Goal: Information Seeking & Learning: Learn about a topic

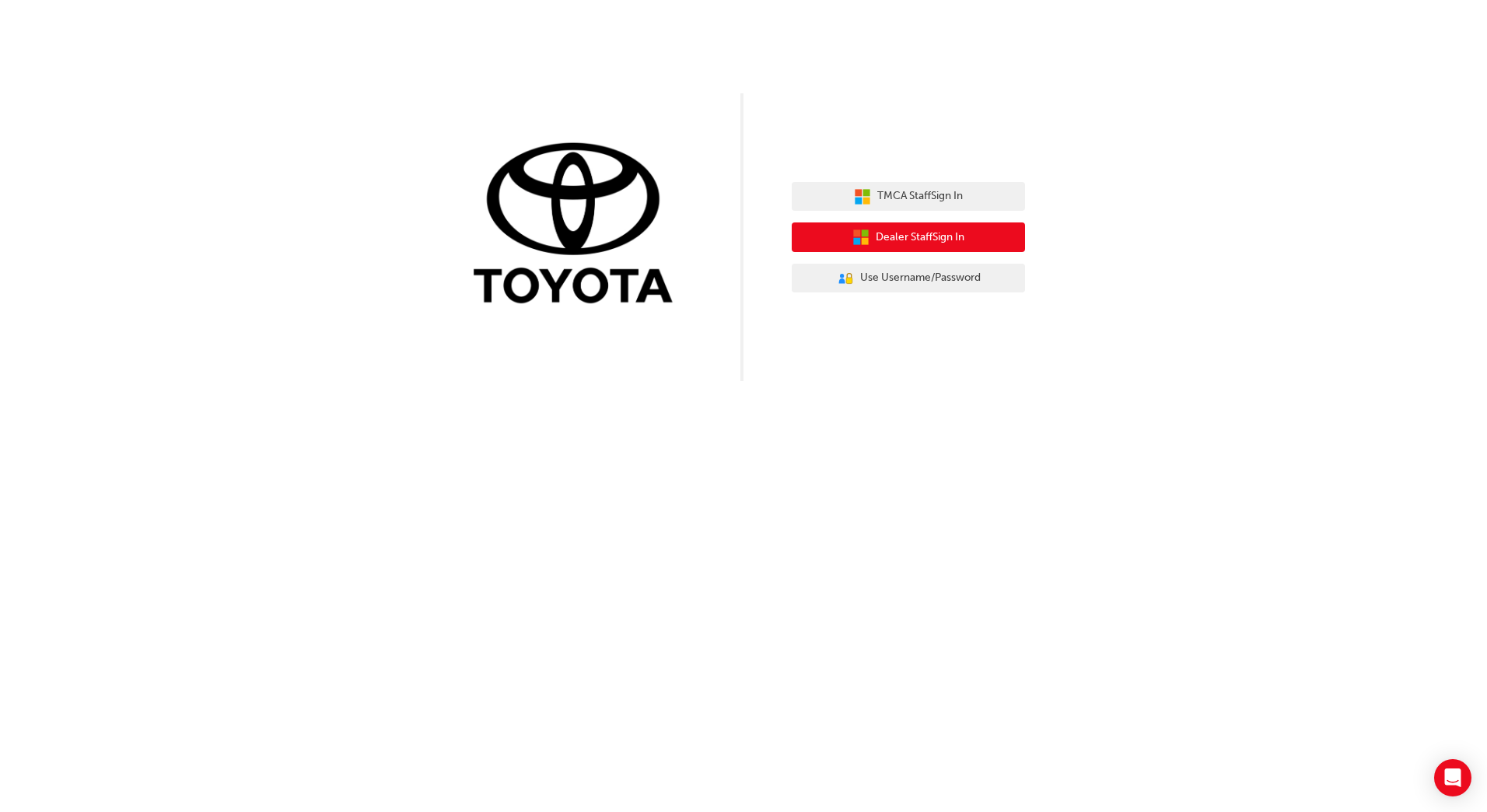
click at [906, 239] on span "Dealer Staff Sign In" at bounding box center [920, 237] width 89 height 18
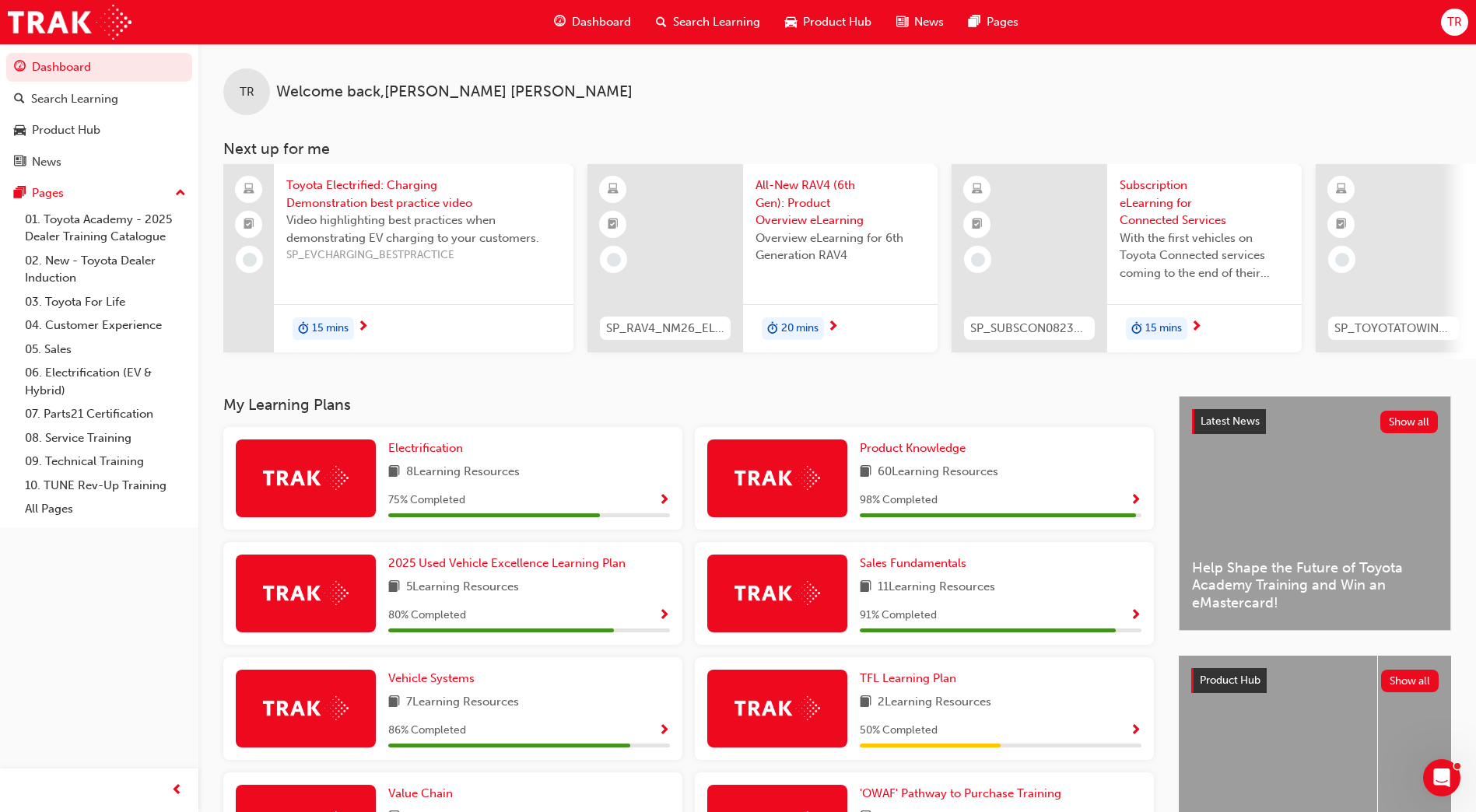
click at [826, 26] on span "Product Hub" at bounding box center [837, 22] width 69 height 18
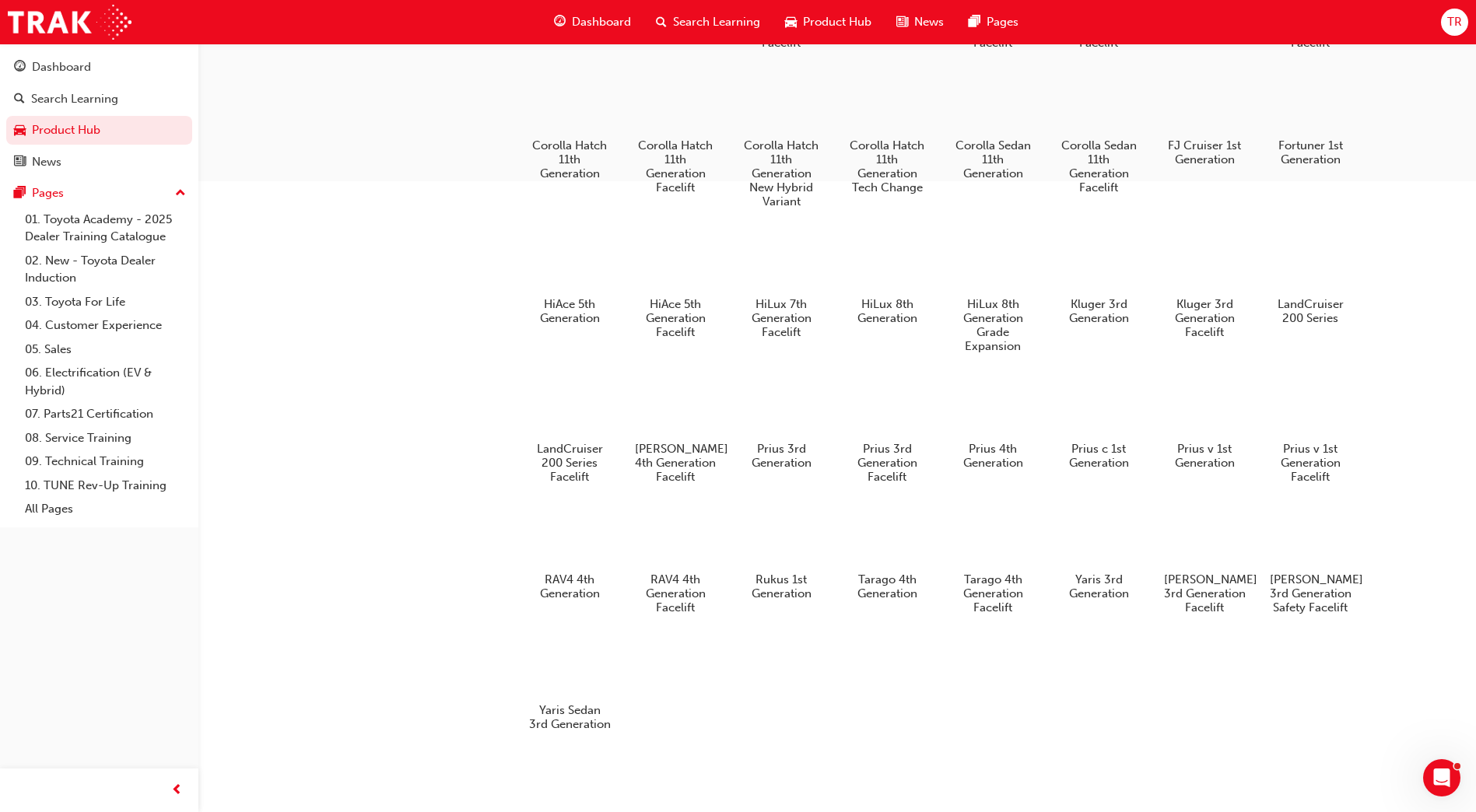
scroll to position [352, 0]
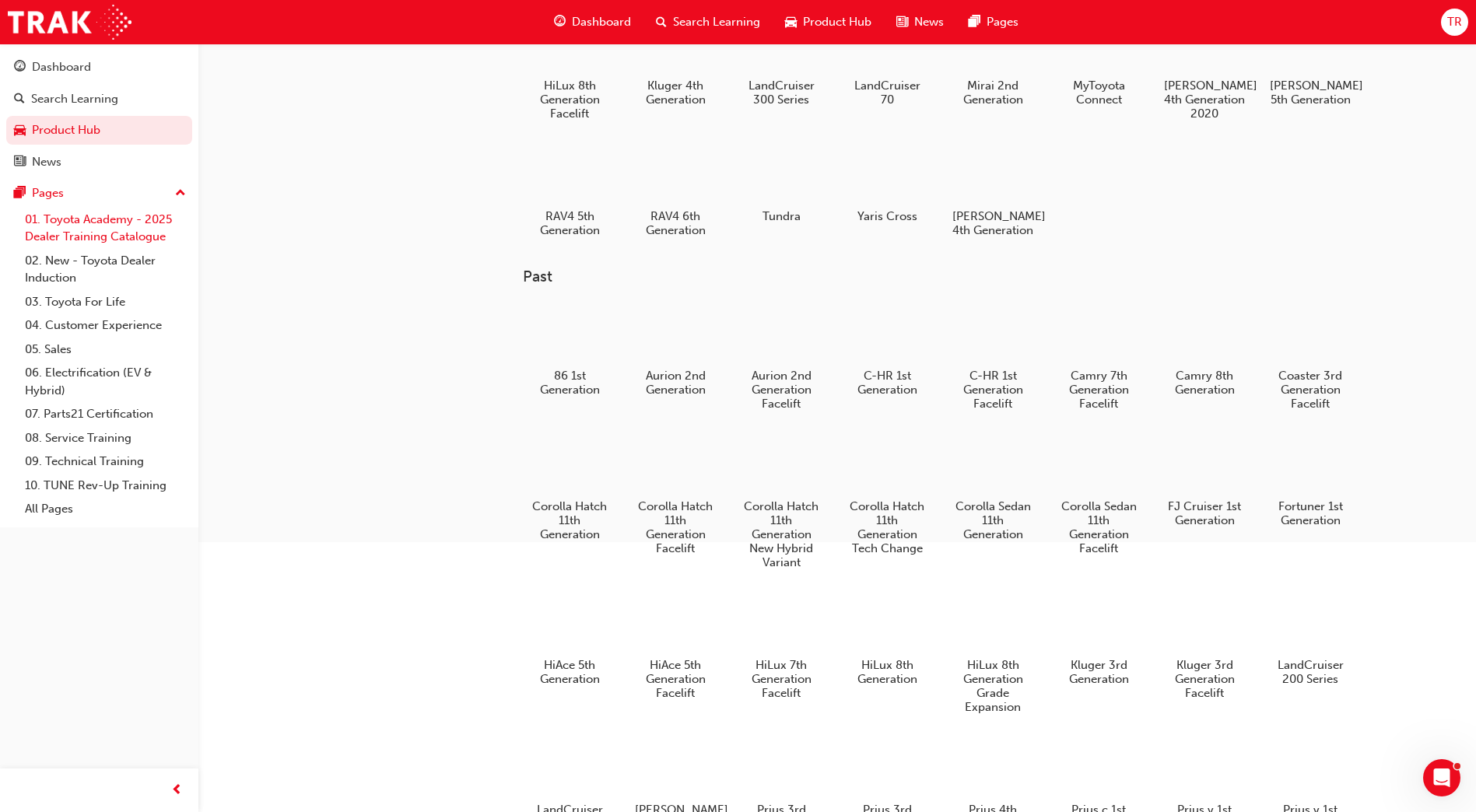
click at [154, 229] on link "01. Toyota Academy - 2025 Dealer Training Catalogue" at bounding box center [105, 228] width 174 height 41
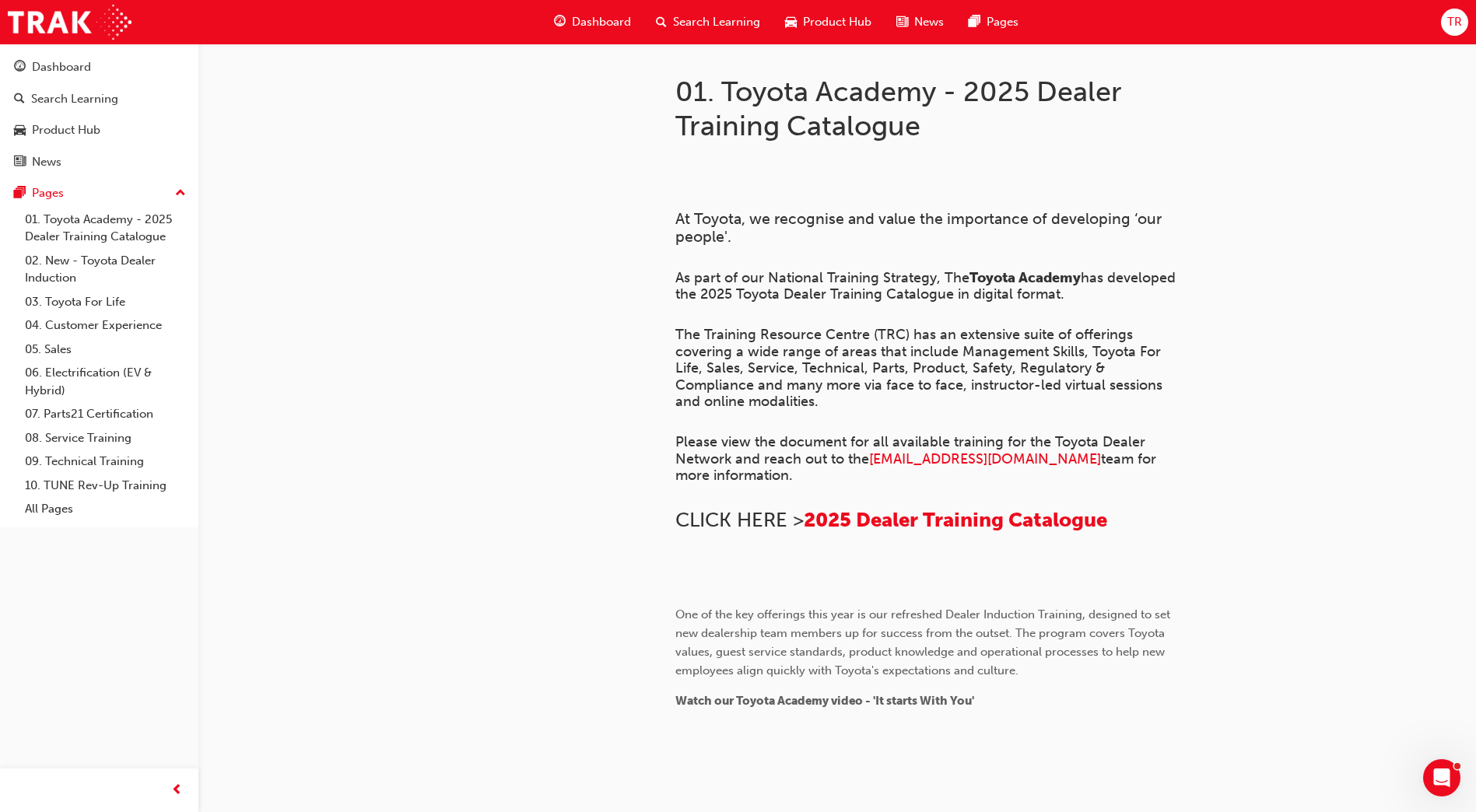
click at [906, 24] on span "news-icon" at bounding box center [902, 22] width 12 height 19
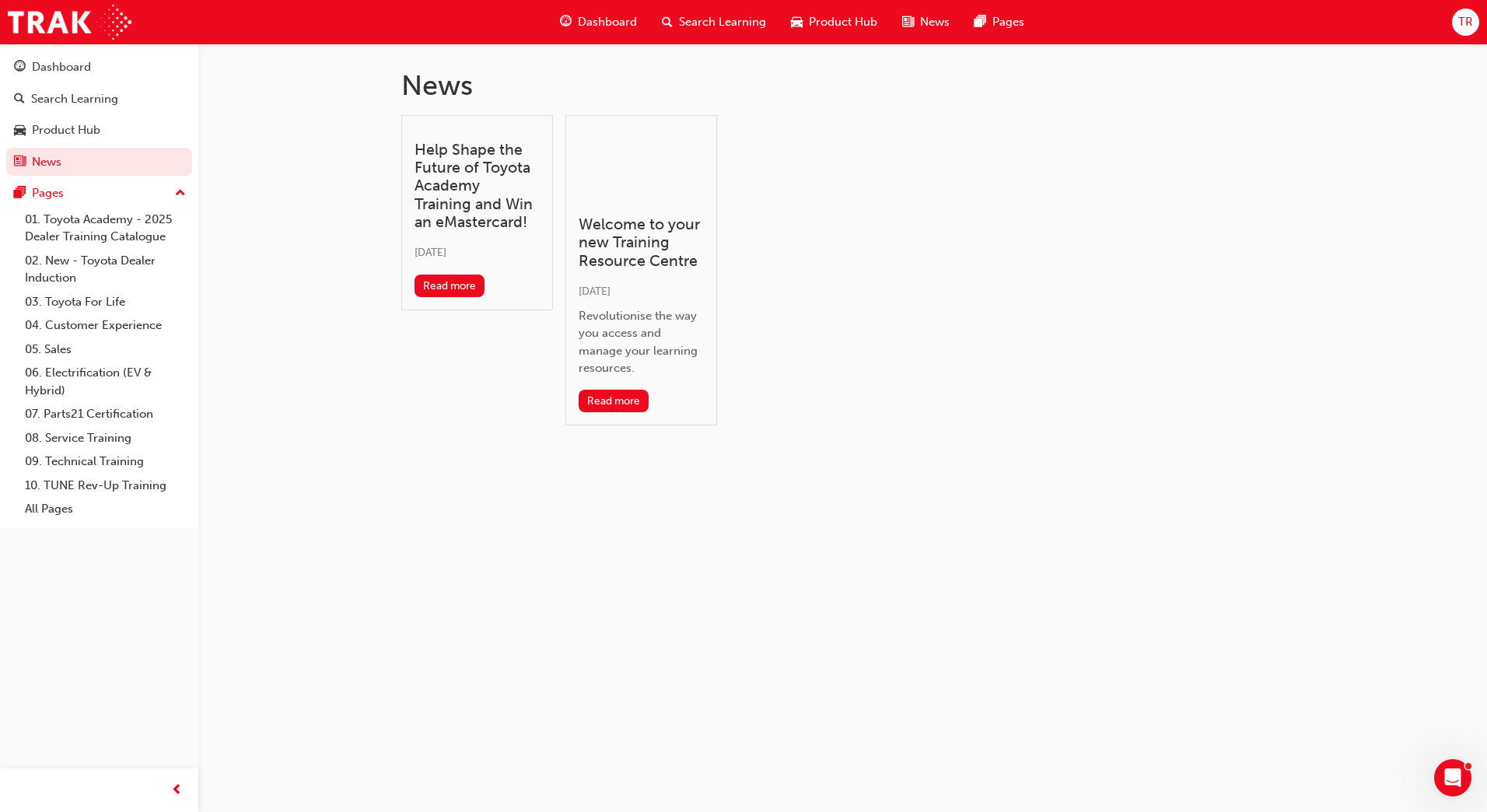
click at [606, 13] on span "Dashboard" at bounding box center [607, 22] width 59 height 18
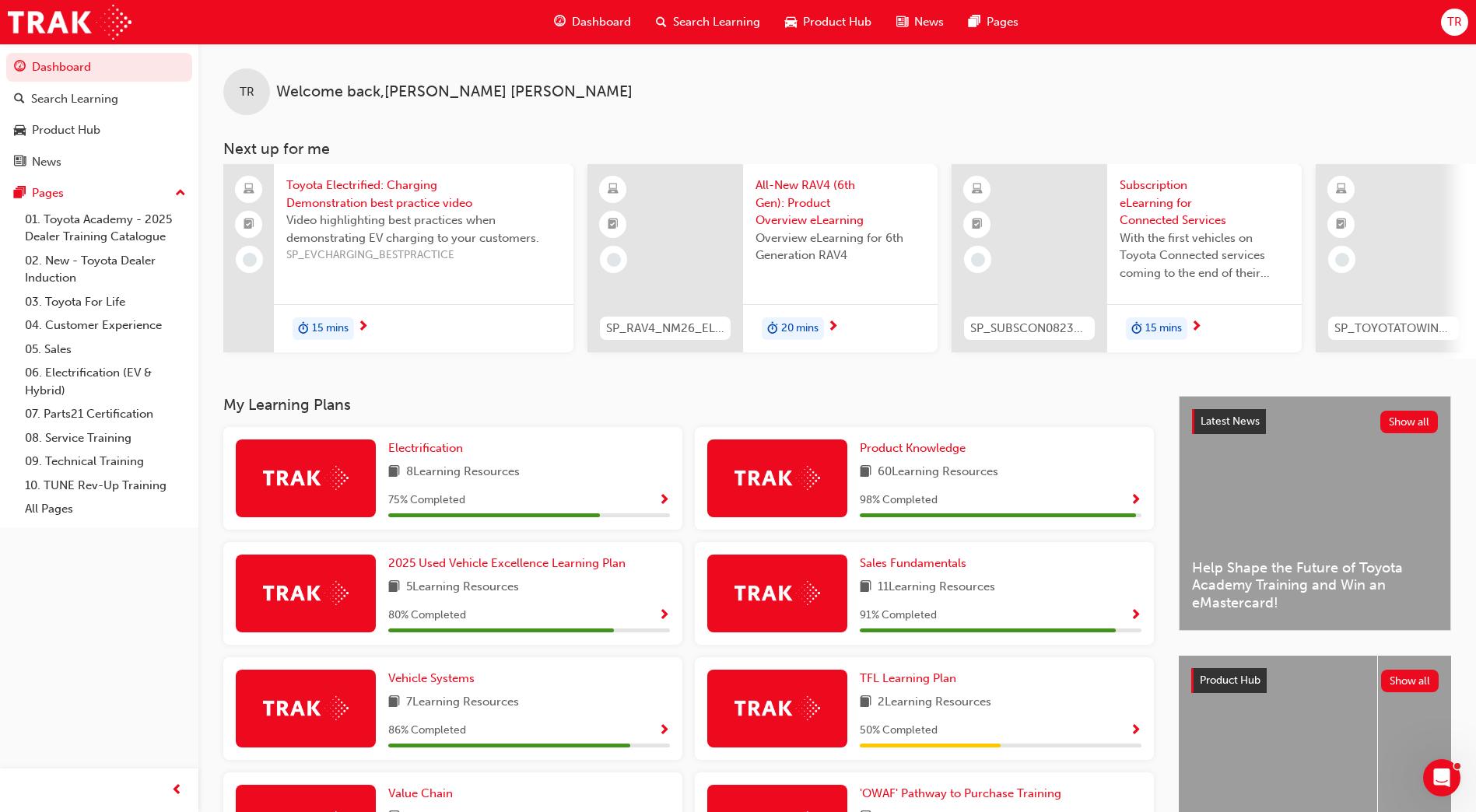
click at [642, 329] on span "SP_RAV4_NM26_EL01" at bounding box center [665, 328] width 119 height 18
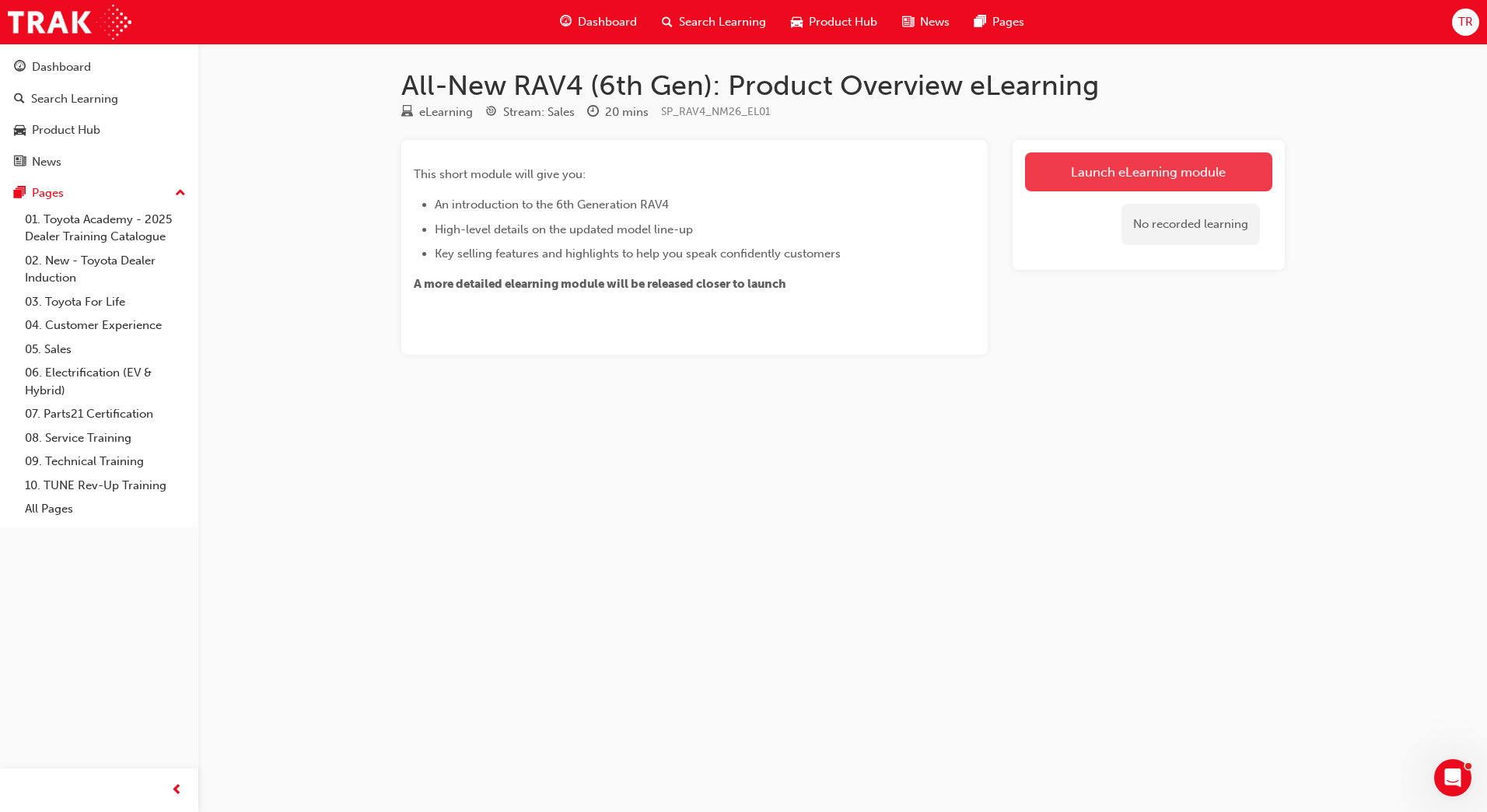
click at [1081, 187] on link "Launch eLearning module" at bounding box center [1148, 172] width 247 height 39
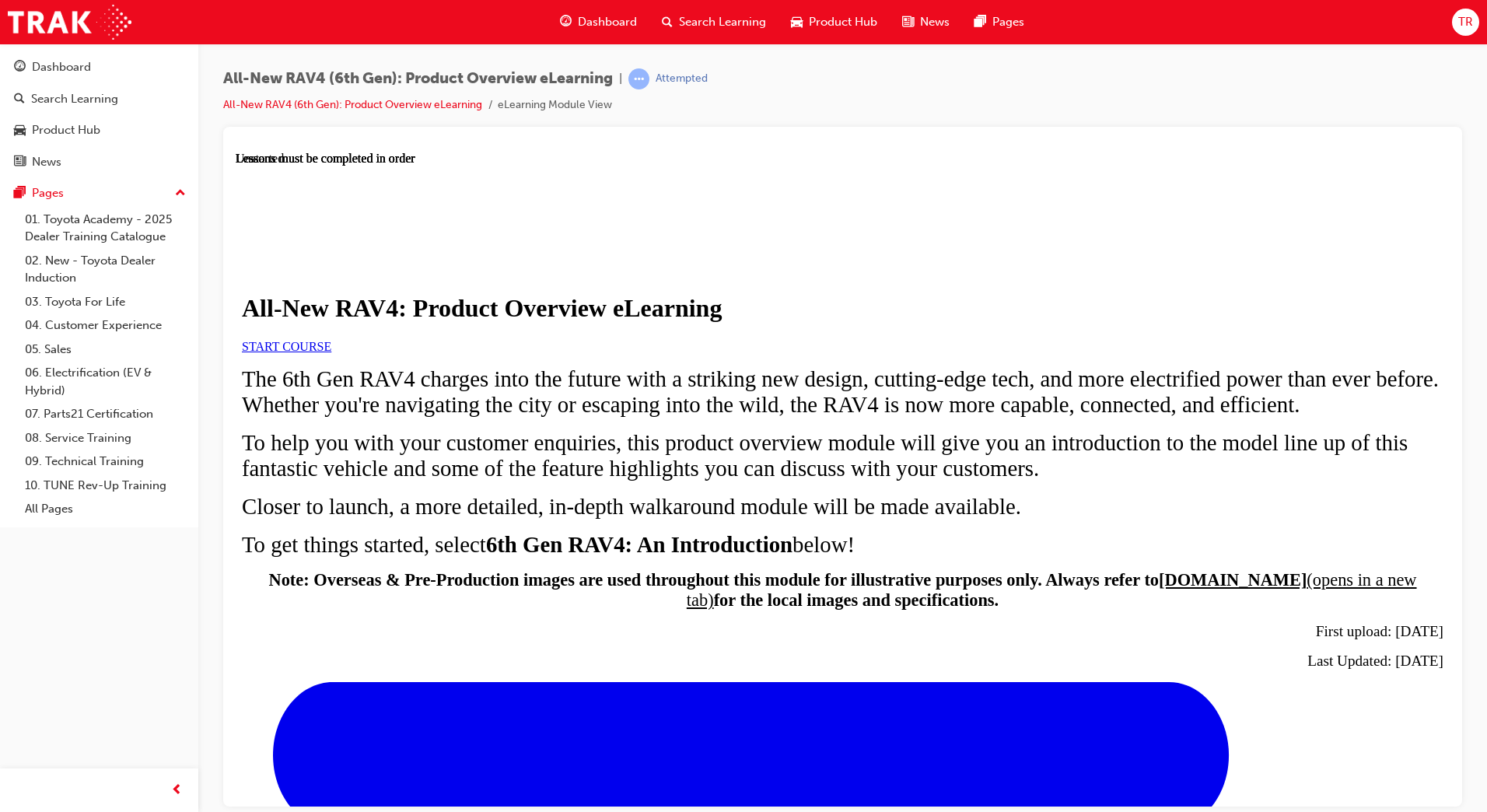
click at [331, 352] on link "START COURSE" at bounding box center [286, 345] width 90 height 13
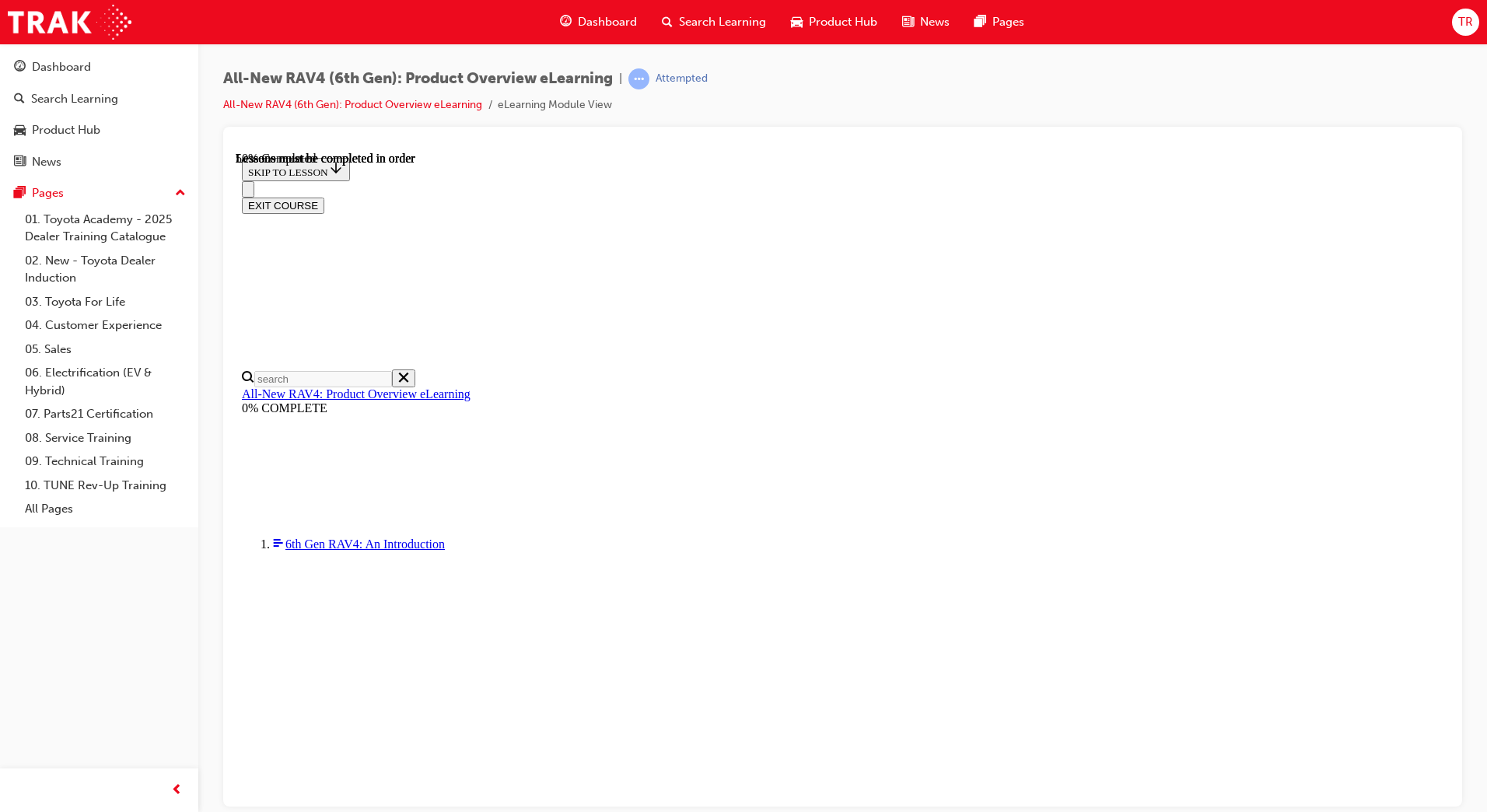
scroll to position [1493, 0]
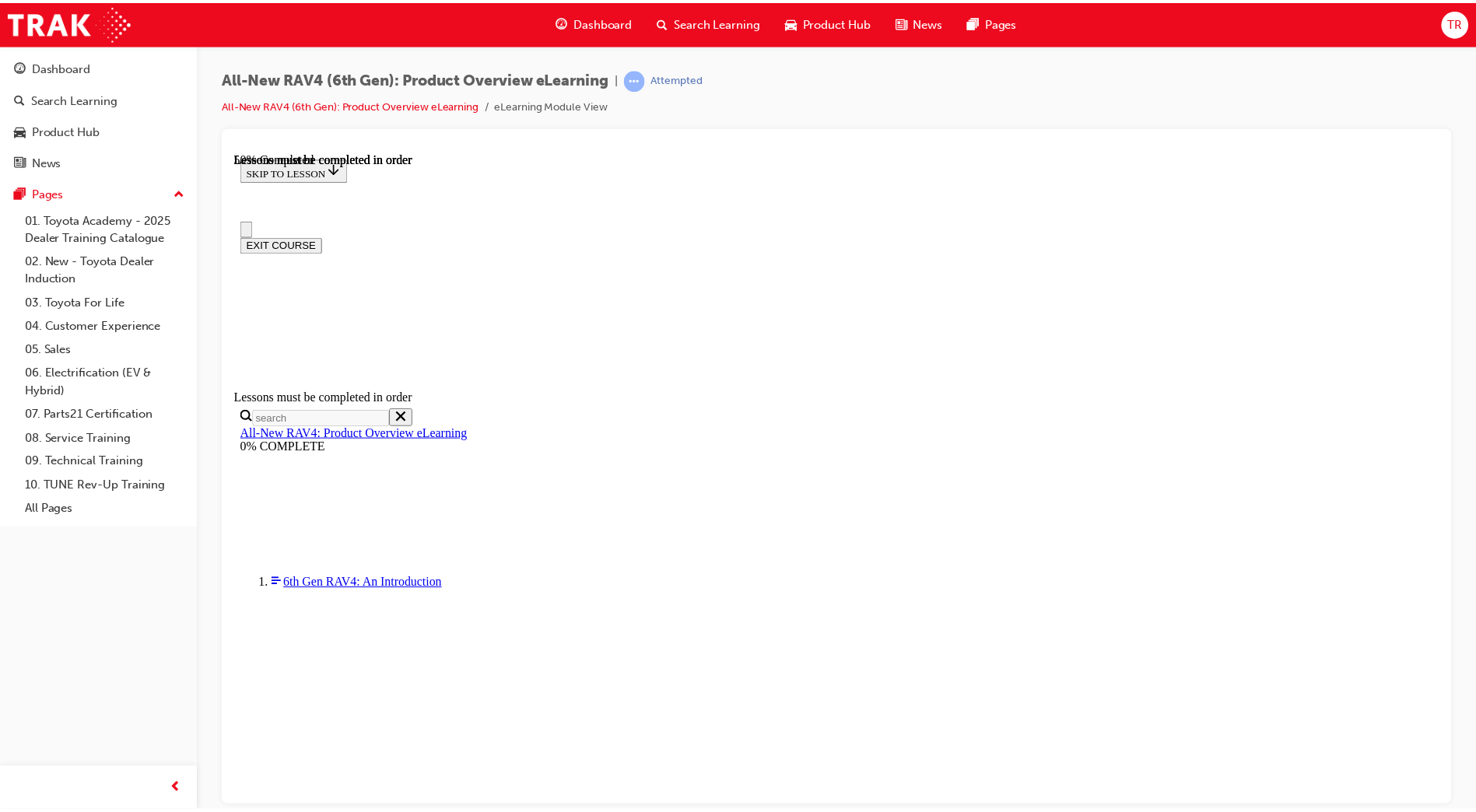
scroll to position [0, 0]
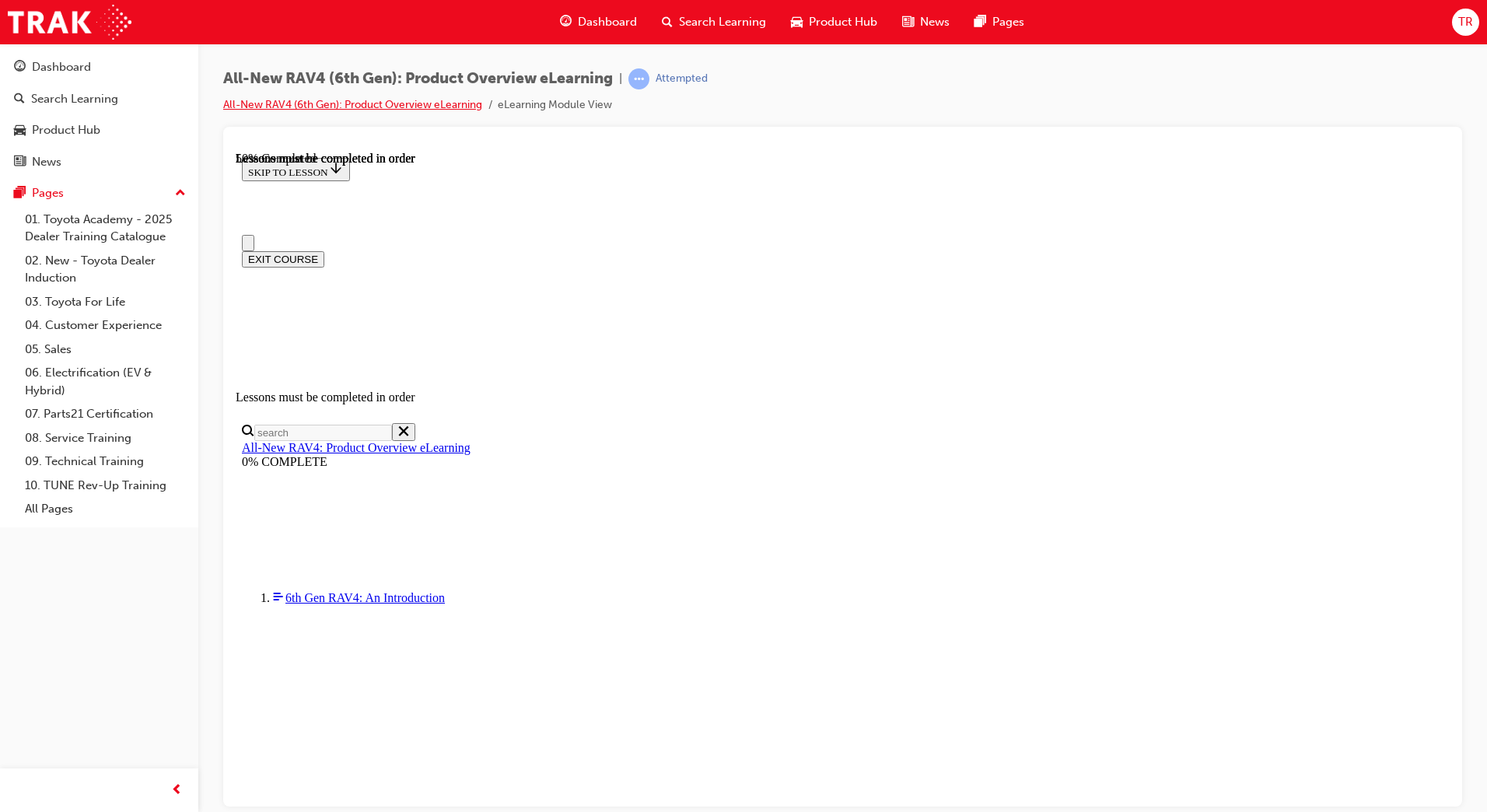
click at [353, 101] on link "All-New RAV4 (6th Gen): Product Overview eLearning" at bounding box center [352, 104] width 259 height 13
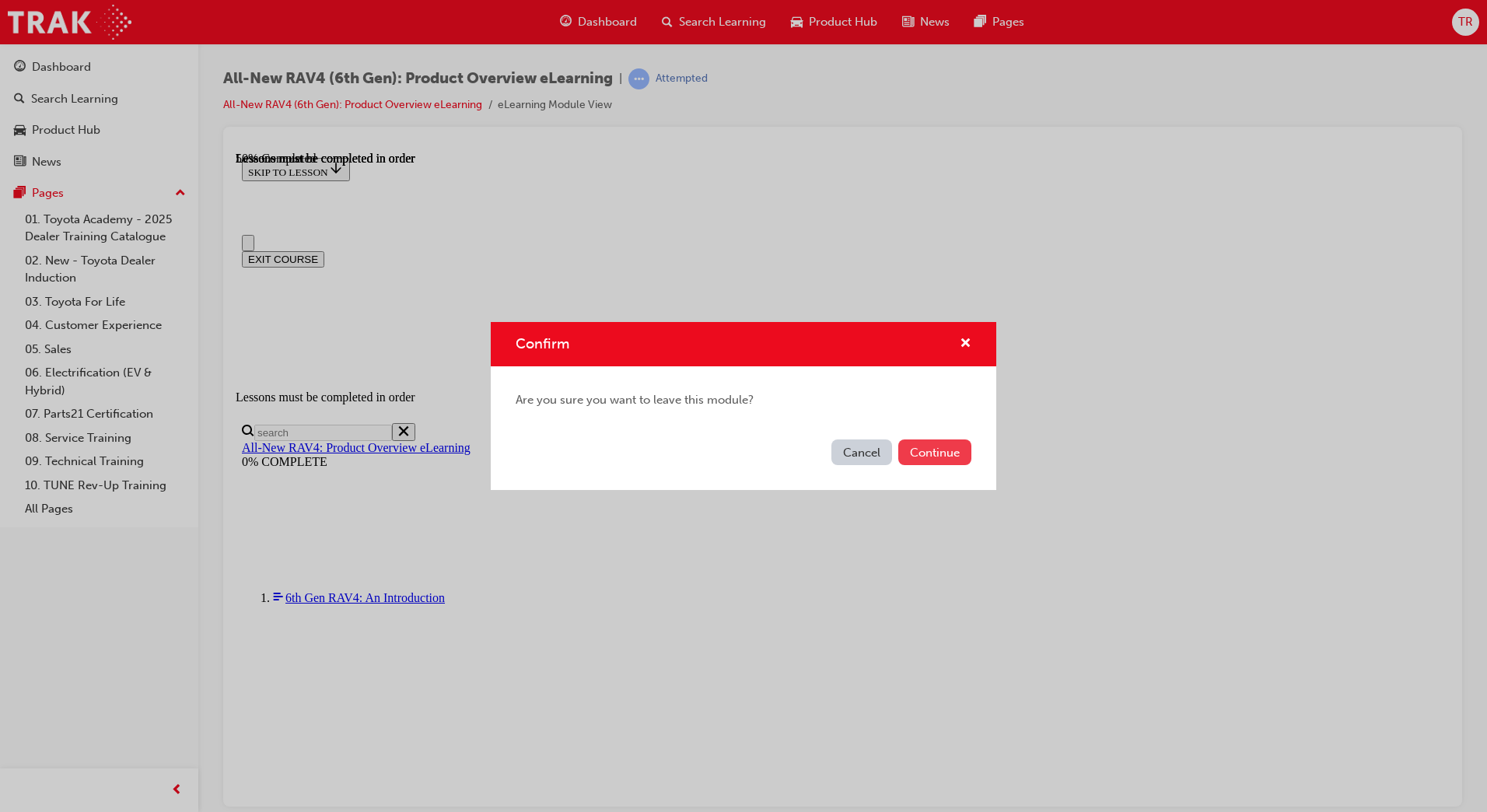
click at [920, 450] on button "Continue" at bounding box center [935, 452] width 73 height 26
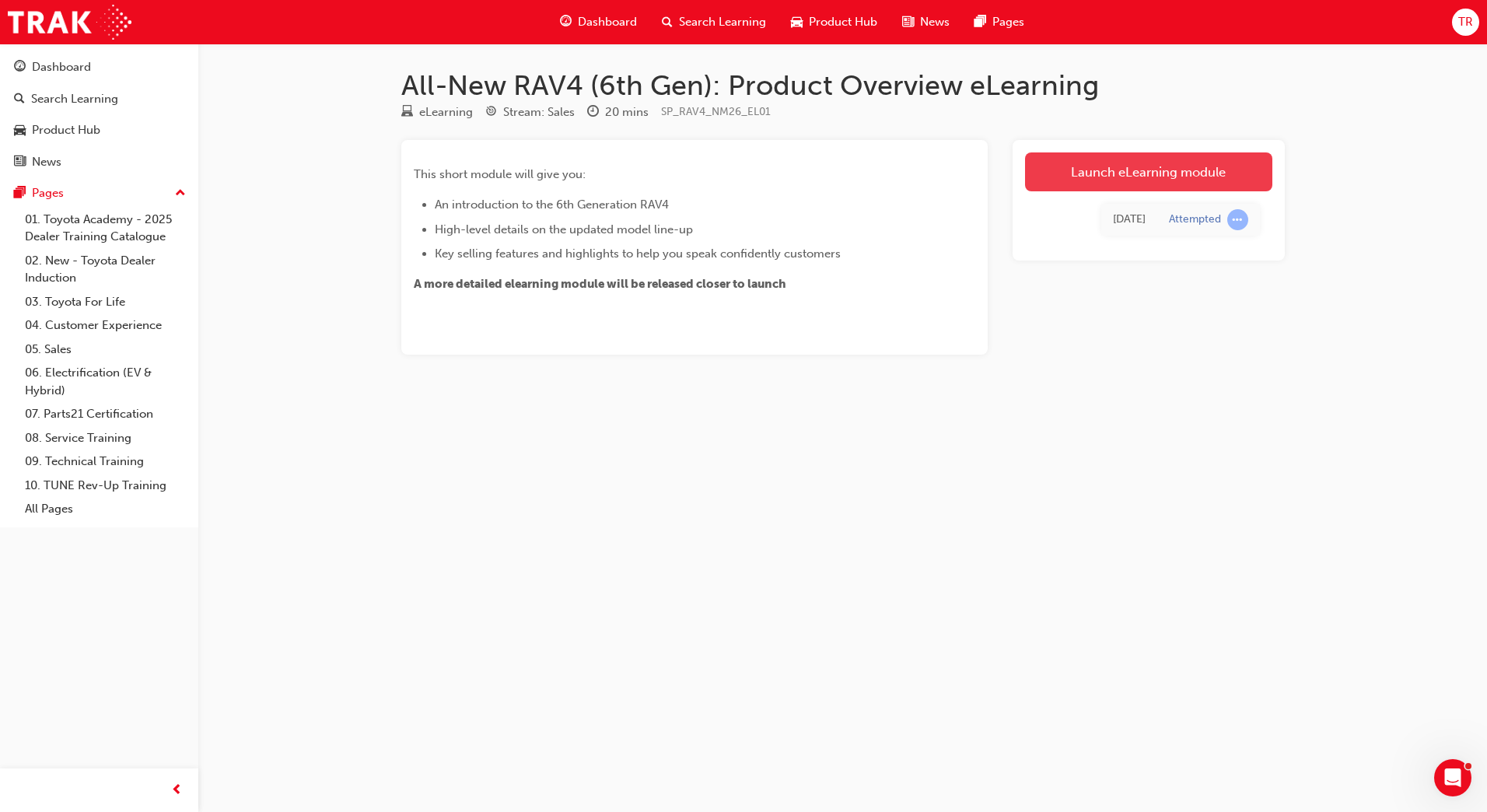
click at [1122, 186] on link "Launch eLearning module" at bounding box center [1148, 172] width 247 height 39
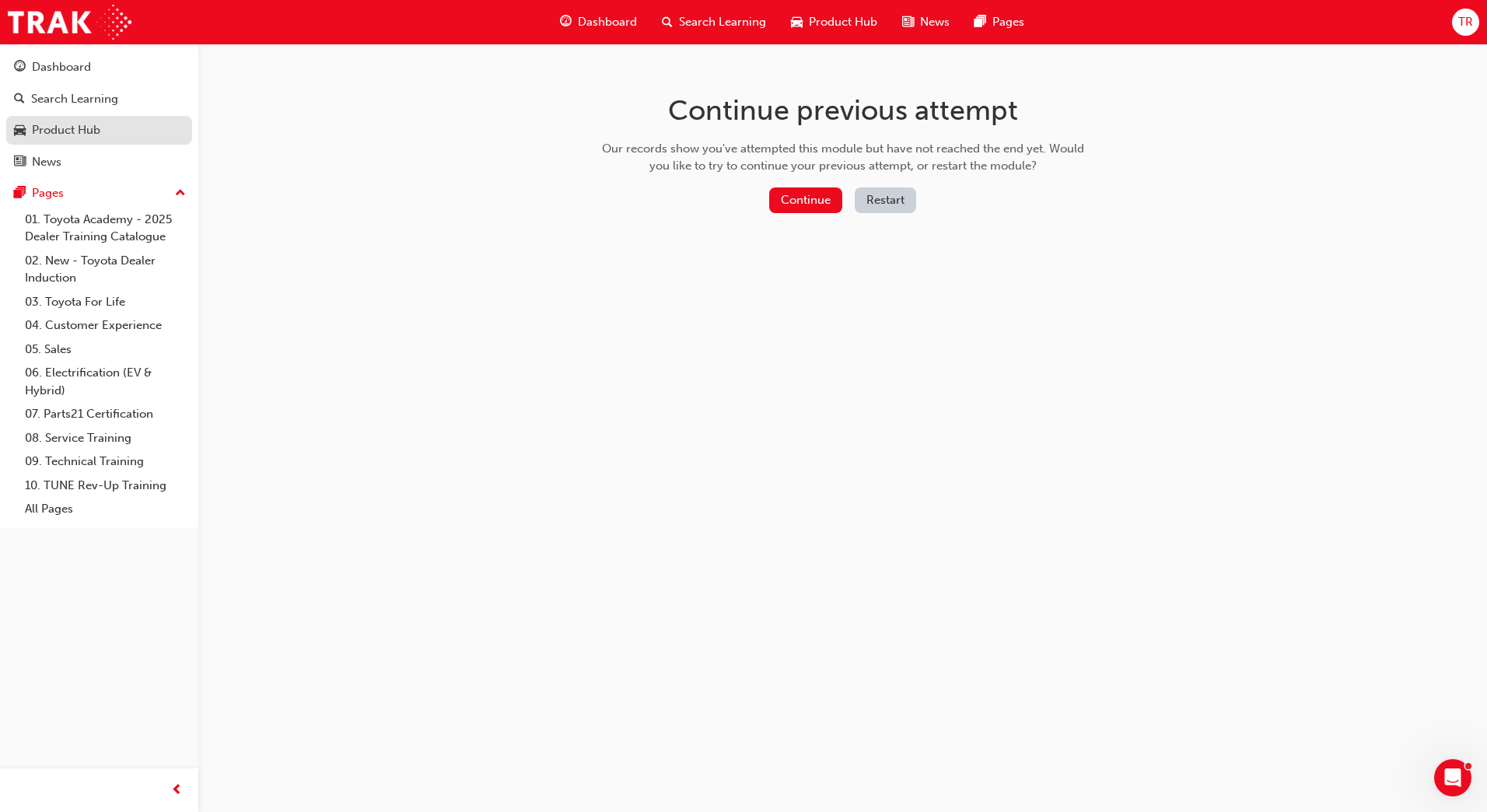
click at [62, 129] on div "Product Hub" at bounding box center [66, 130] width 69 height 18
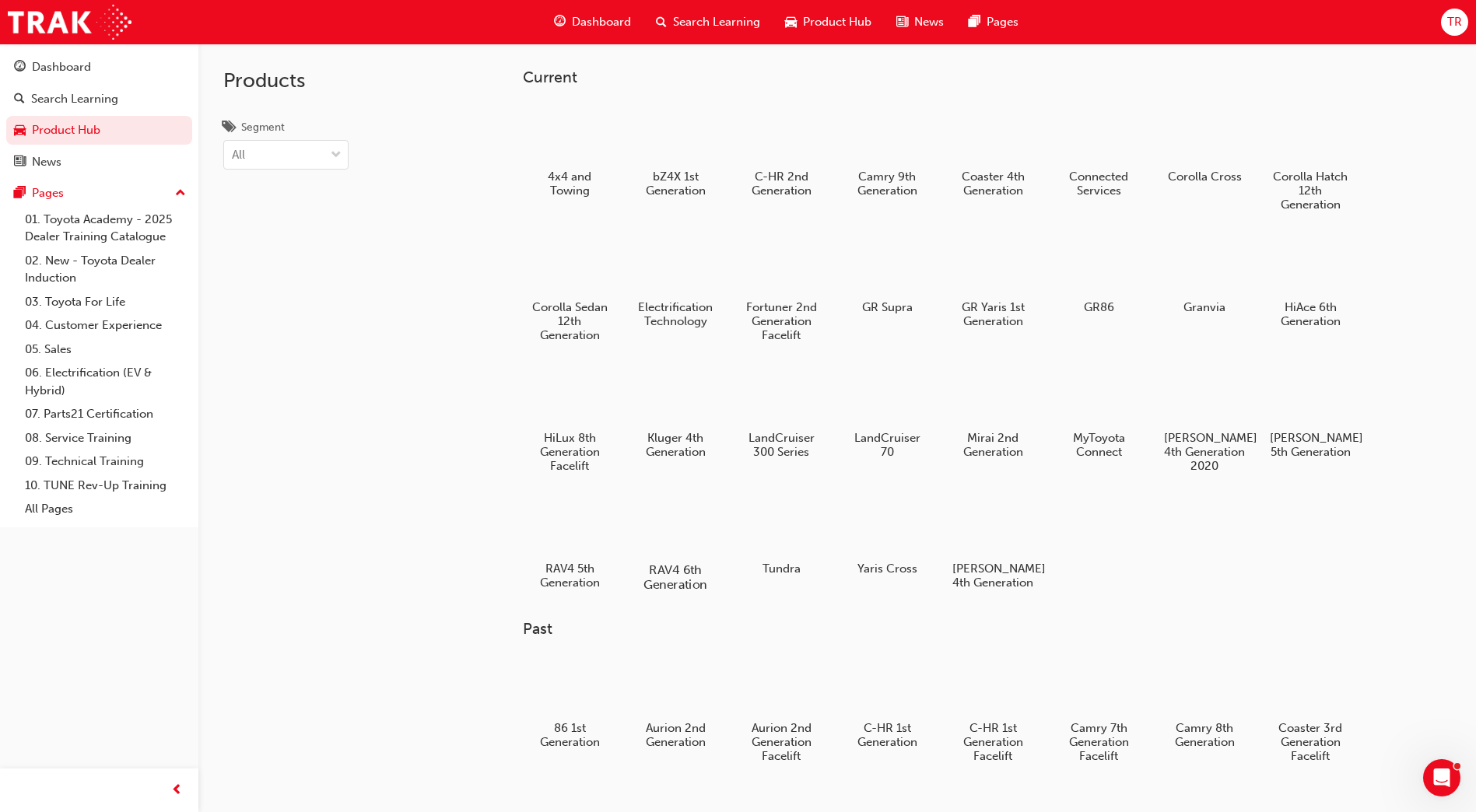
click at [663, 530] on div at bounding box center [675, 525] width 87 height 62
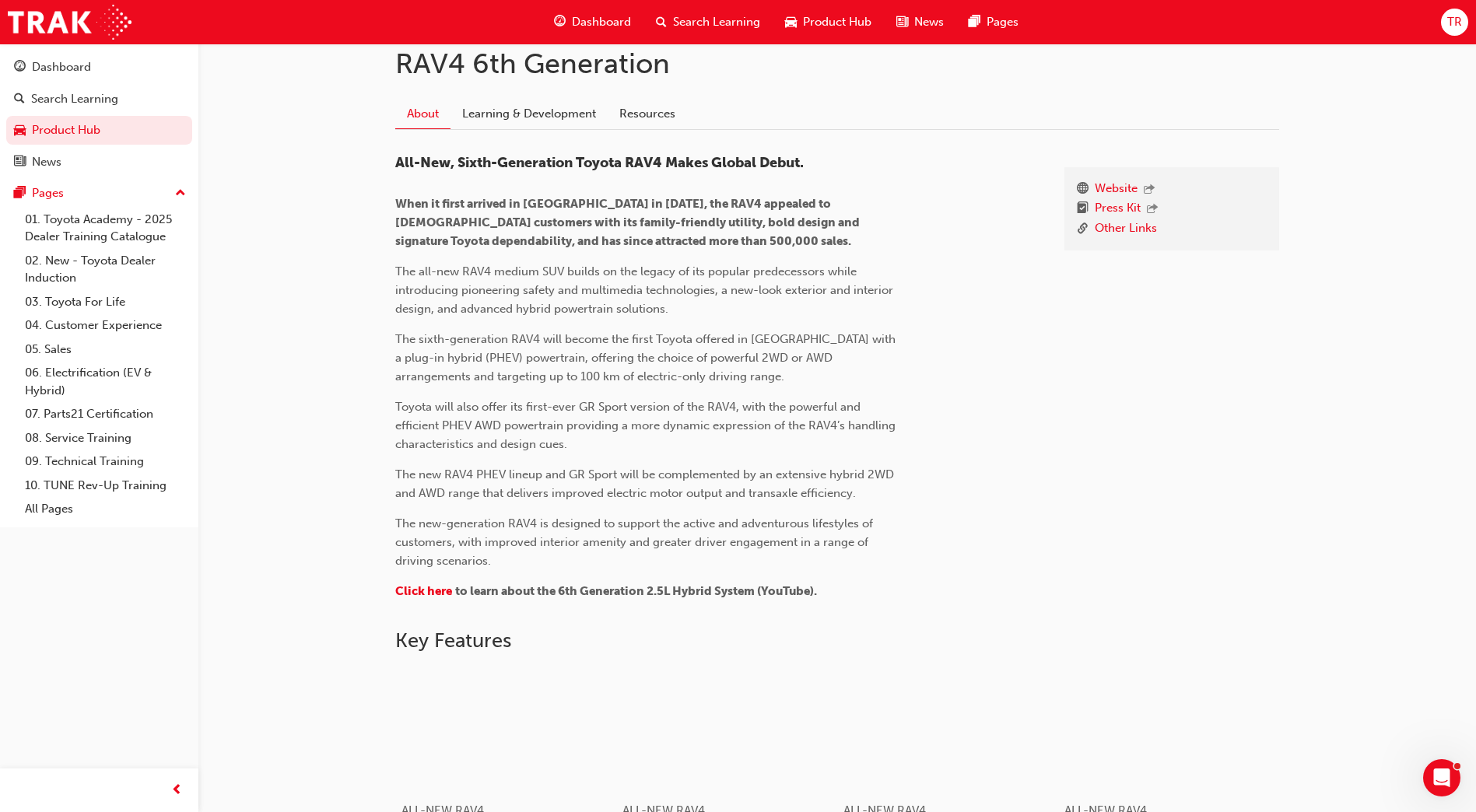
scroll to position [356, 0]
click at [430, 609] on div "All-New, Sixth-Generation Toyota RAV4 Makes Global Debut. When it first arrived…" at bounding box center [717, 387] width 644 height 462
click at [430, 599] on span "Click here" at bounding box center [423, 592] width 57 height 14
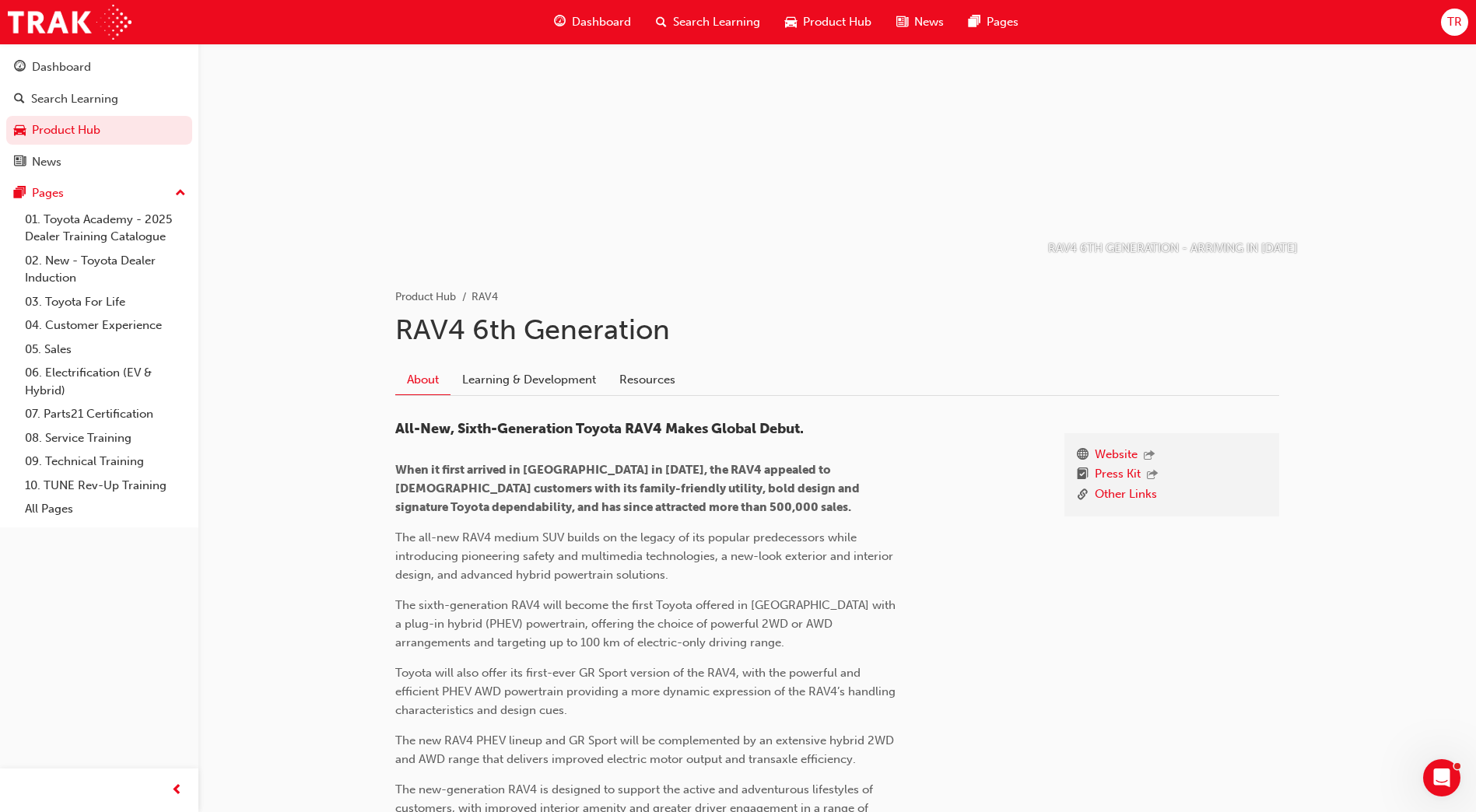
scroll to position [233, 0]
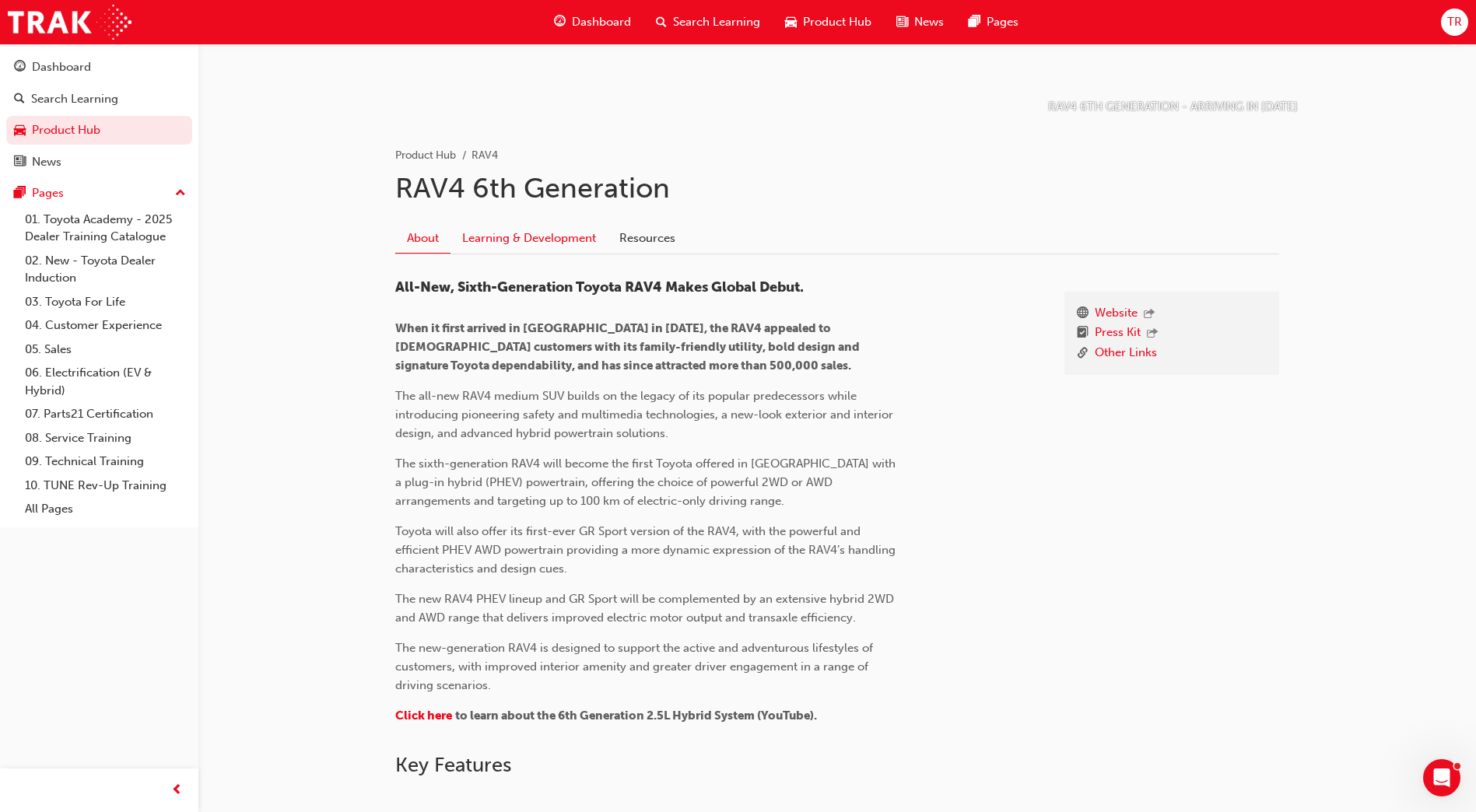
click at [562, 242] on link "Learning & Development" at bounding box center [529, 238] width 158 height 30
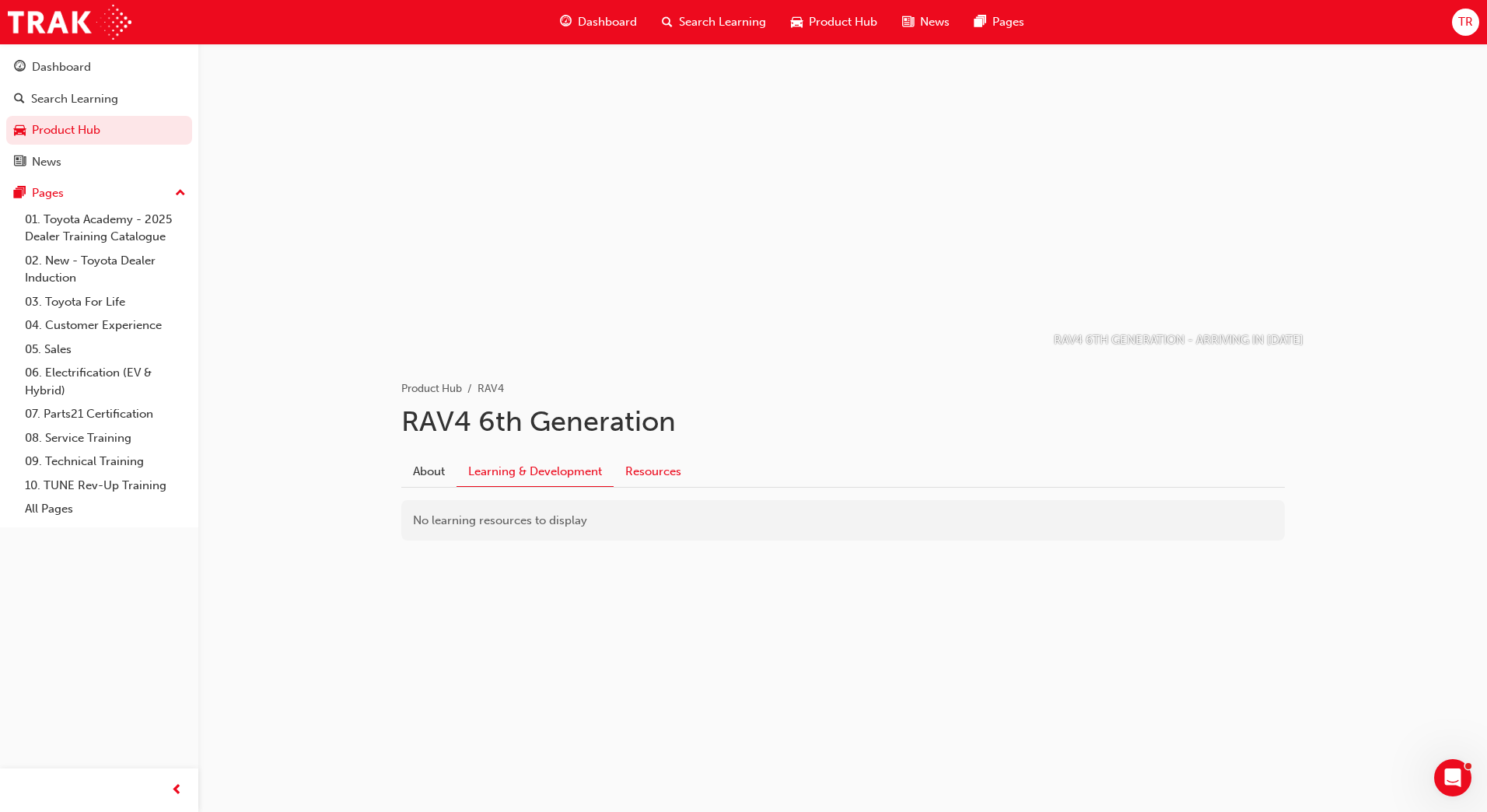
click at [663, 465] on link "Resources" at bounding box center [653, 471] width 79 height 30
click at [557, 572] on link "All-New RAV4 World Premiere (21.05.25)" at bounding box center [527, 570] width 210 height 14
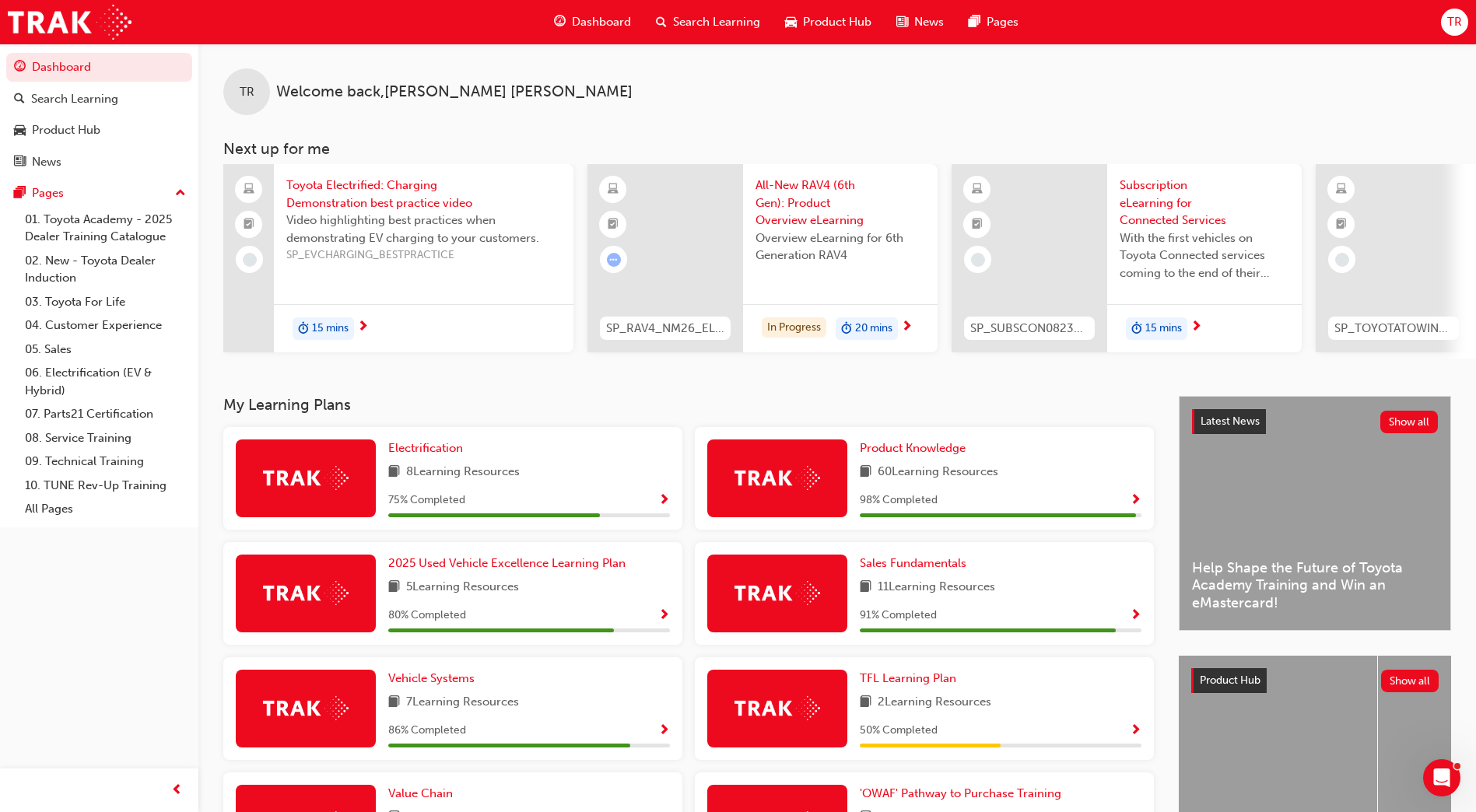
click at [660, 328] on span "SP_RAV4_NM26_EL01" at bounding box center [665, 328] width 119 height 18
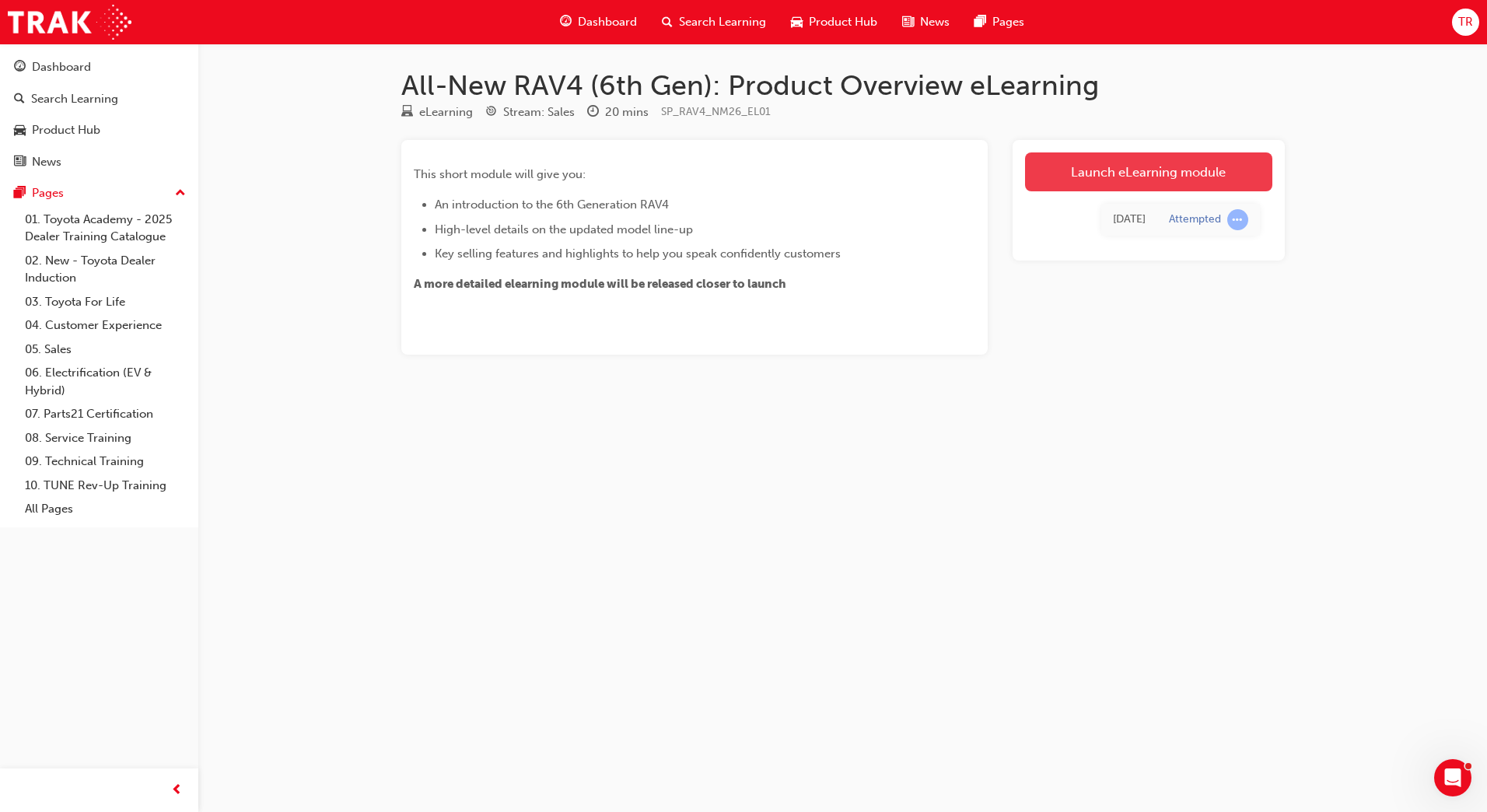
click at [1076, 174] on link "Launch eLearning module" at bounding box center [1148, 172] width 247 height 39
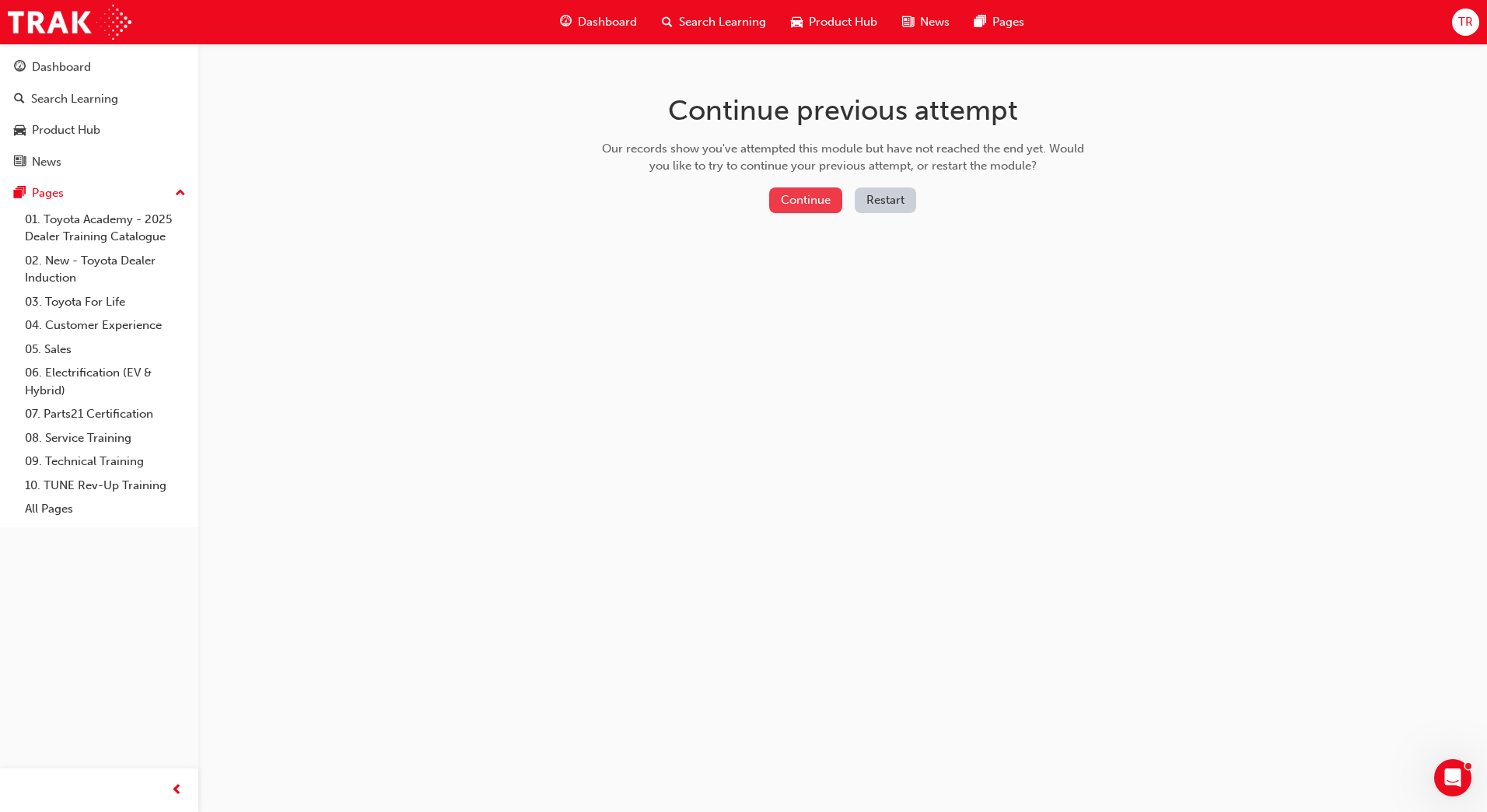
click at [786, 193] on button "Continue" at bounding box center [806, 199] width 73 height 26
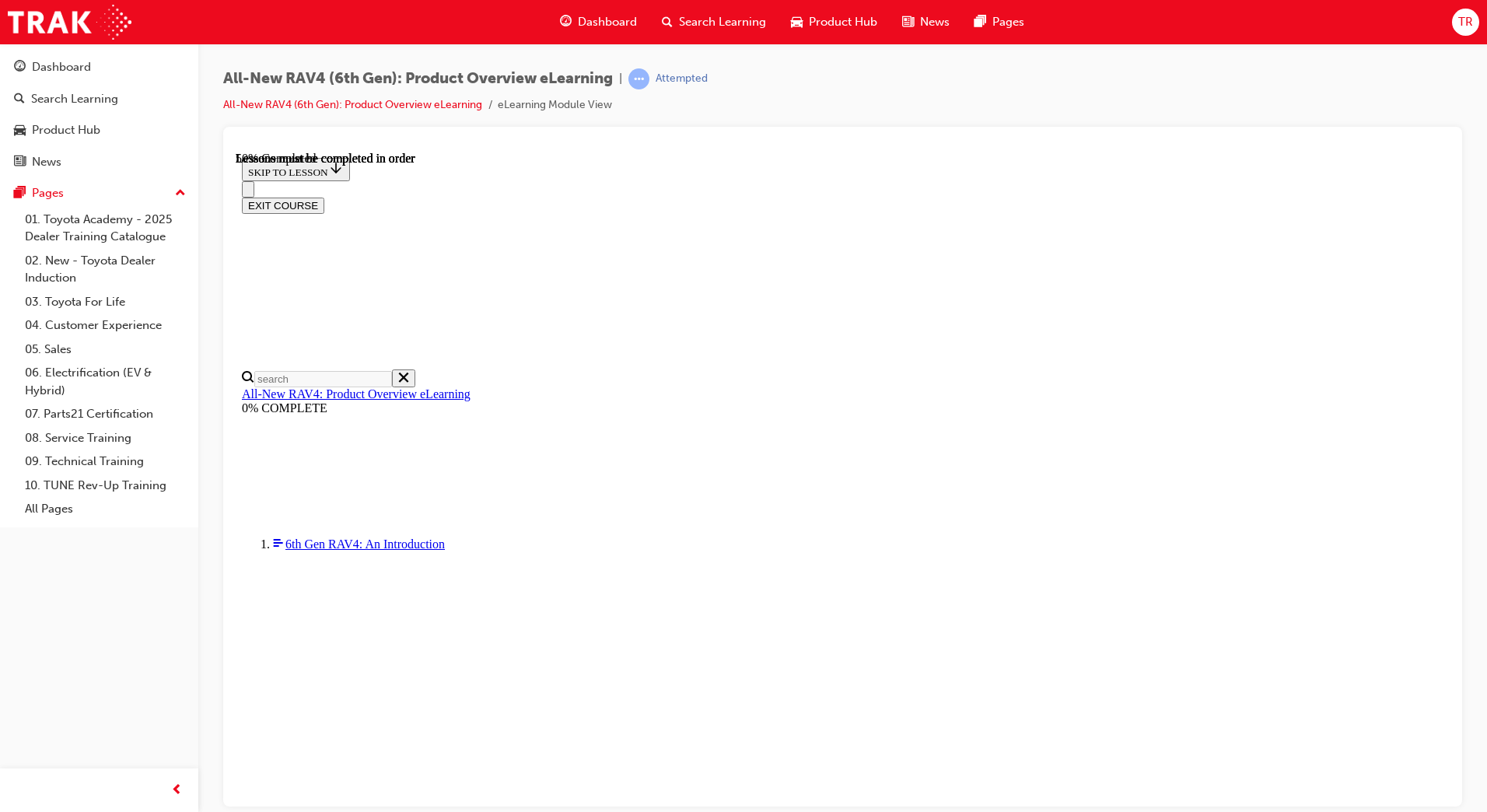
scroll to position [55, 0]
click at [315, 369] on div "Navigation menu" at bounding box center [842, 369] width 1202 height 0
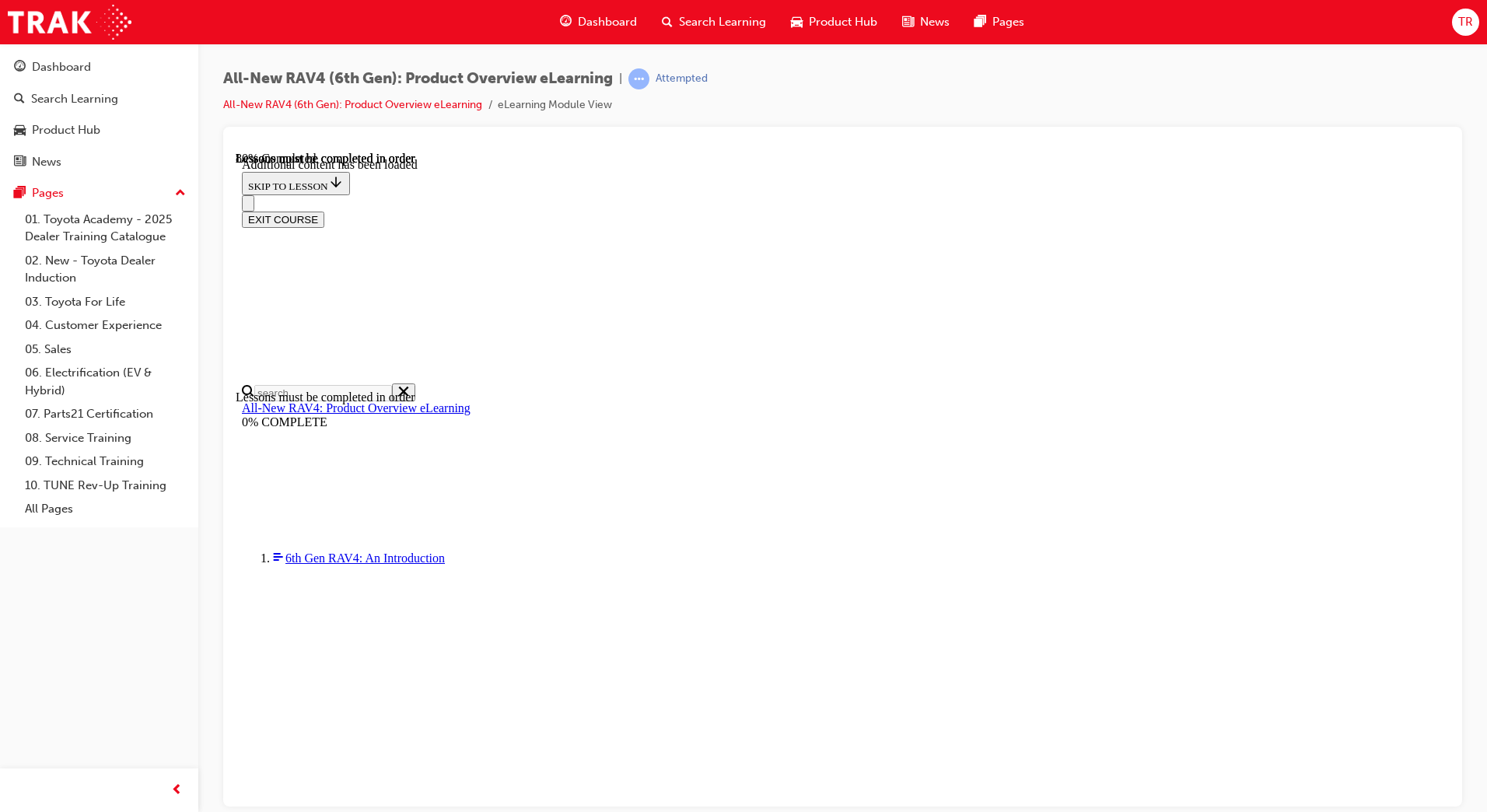
scroll to position [2191, 0]
drag, startPoint x: 697, startPoint y: 598, endPoint x: 733, endPoint y: 597, distance: 36.0
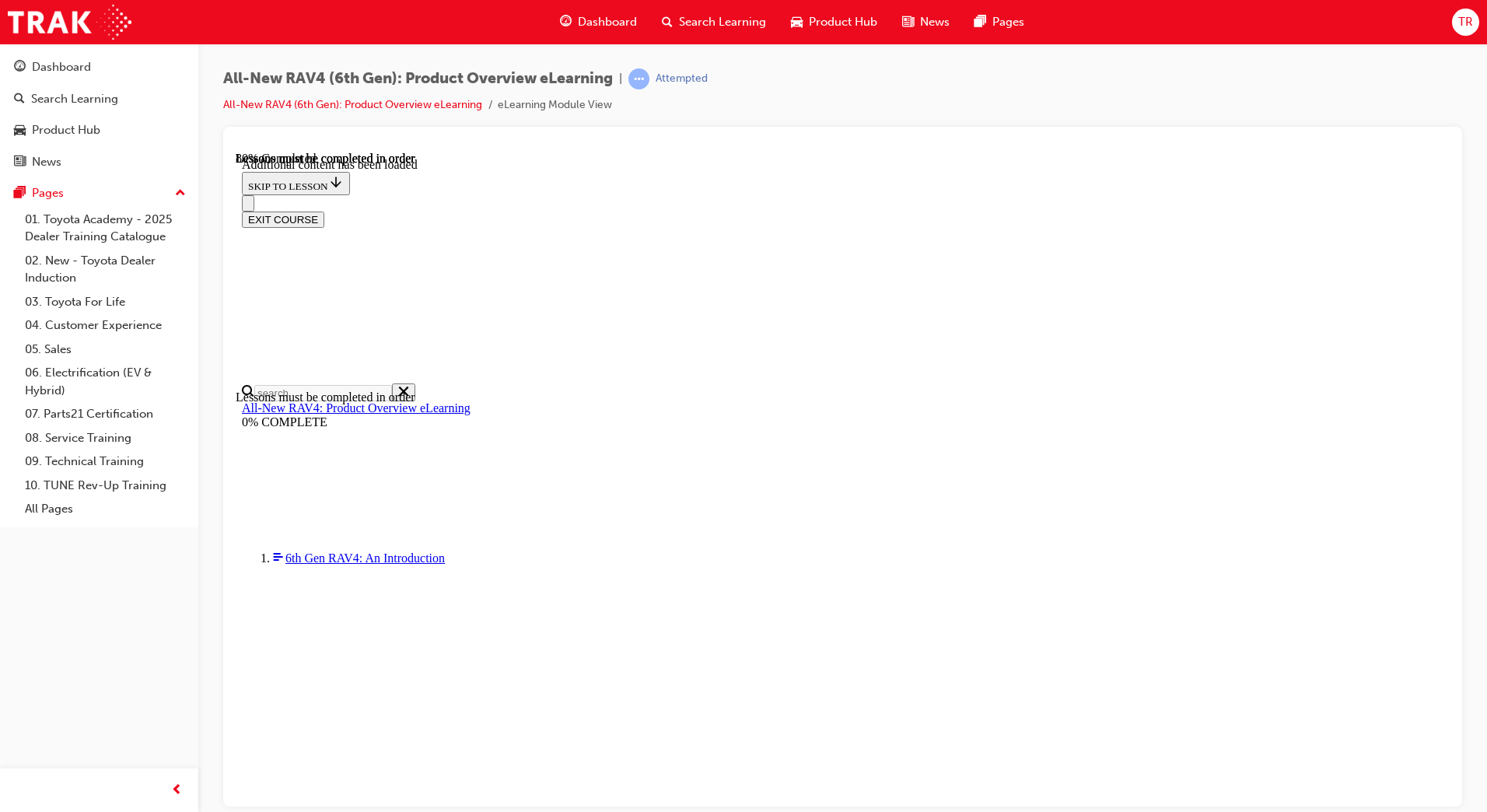
drag, startPoint x: 846, startPoint y: 602, endPoint x: 859, endPoint y: 603, distance: 13.0
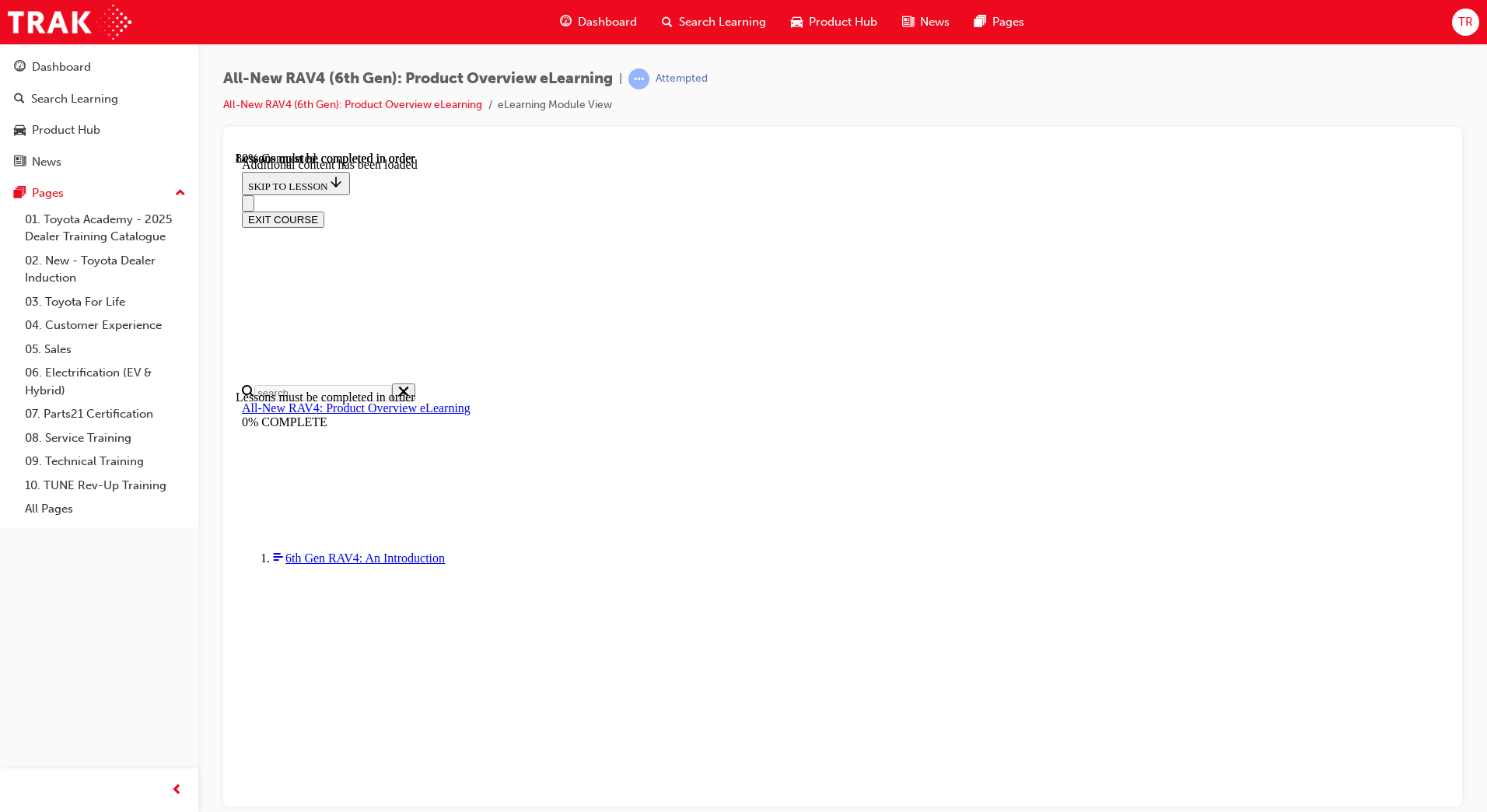
drag, startPoint x: 998, startPoint y: 601, endPoint x: 1040, endPoint y: 604, distance: 42.1
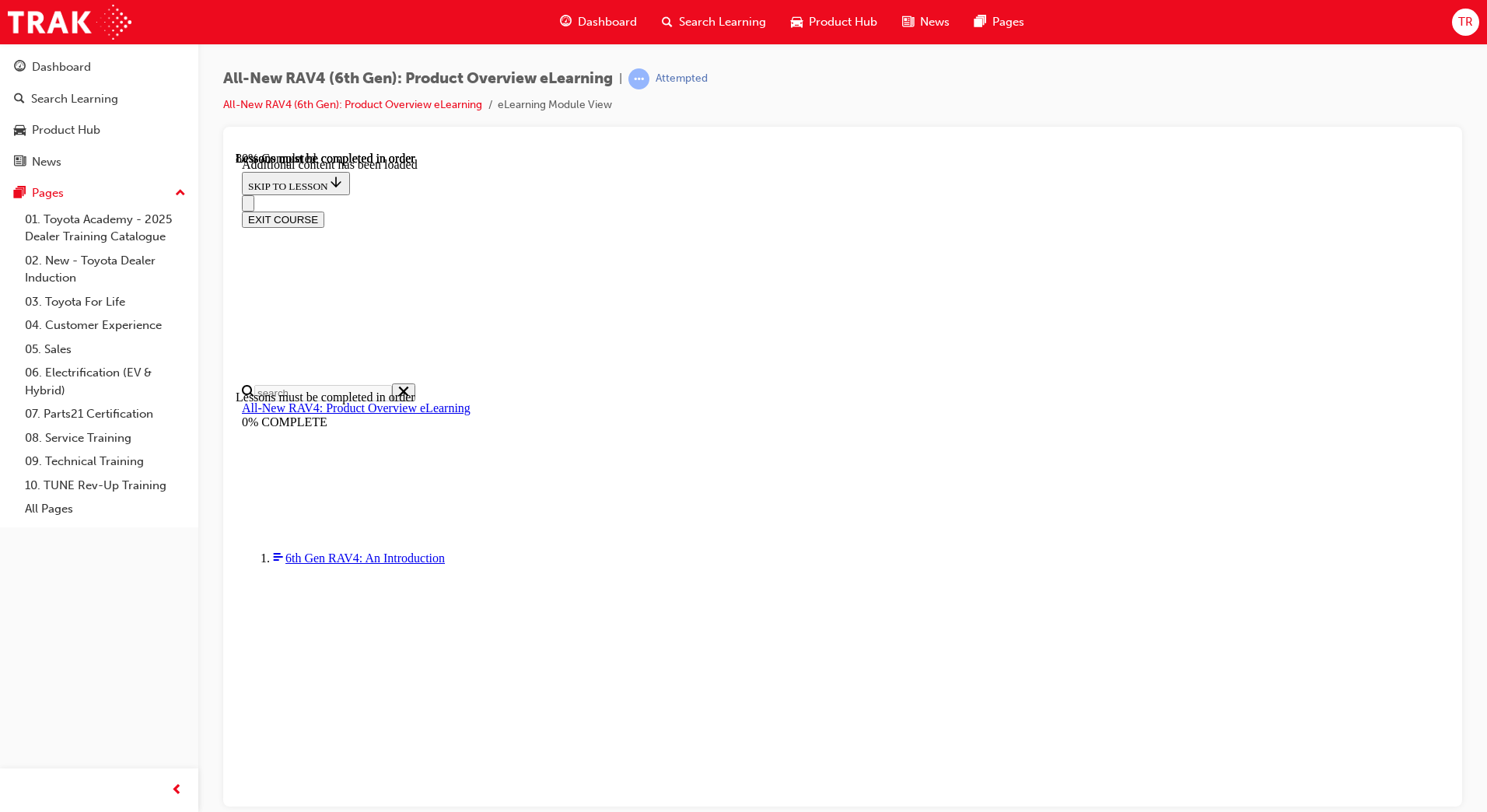
drag, startPoint x: 1114, startPoint y: 602, endPoint x: 931, endPoint y: 594, distance: 183.2
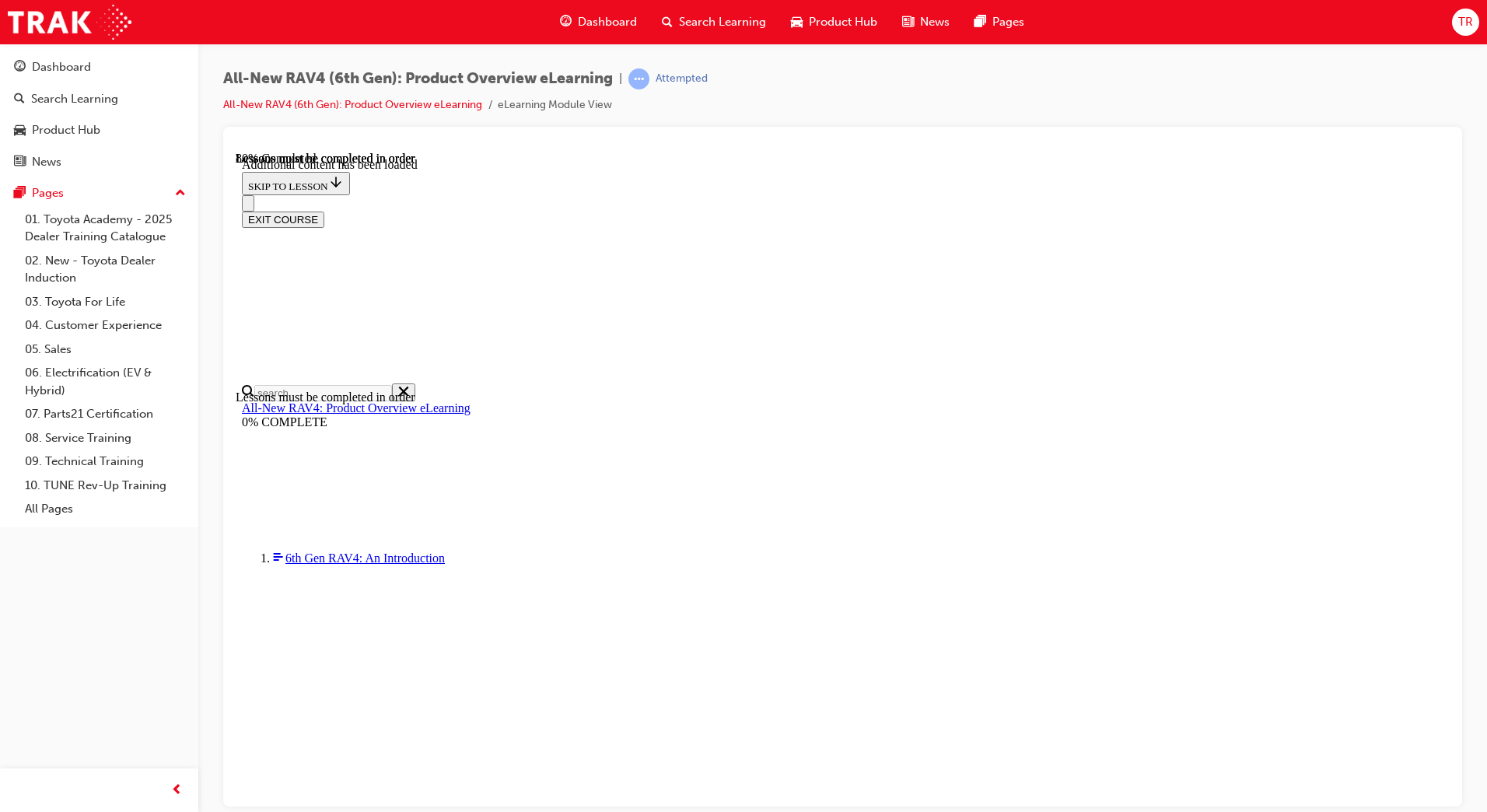
drag, startPoint x: 1330, startPoint y: 598, endPoint x: 1303, endPoint y: 598, distance: 27.0
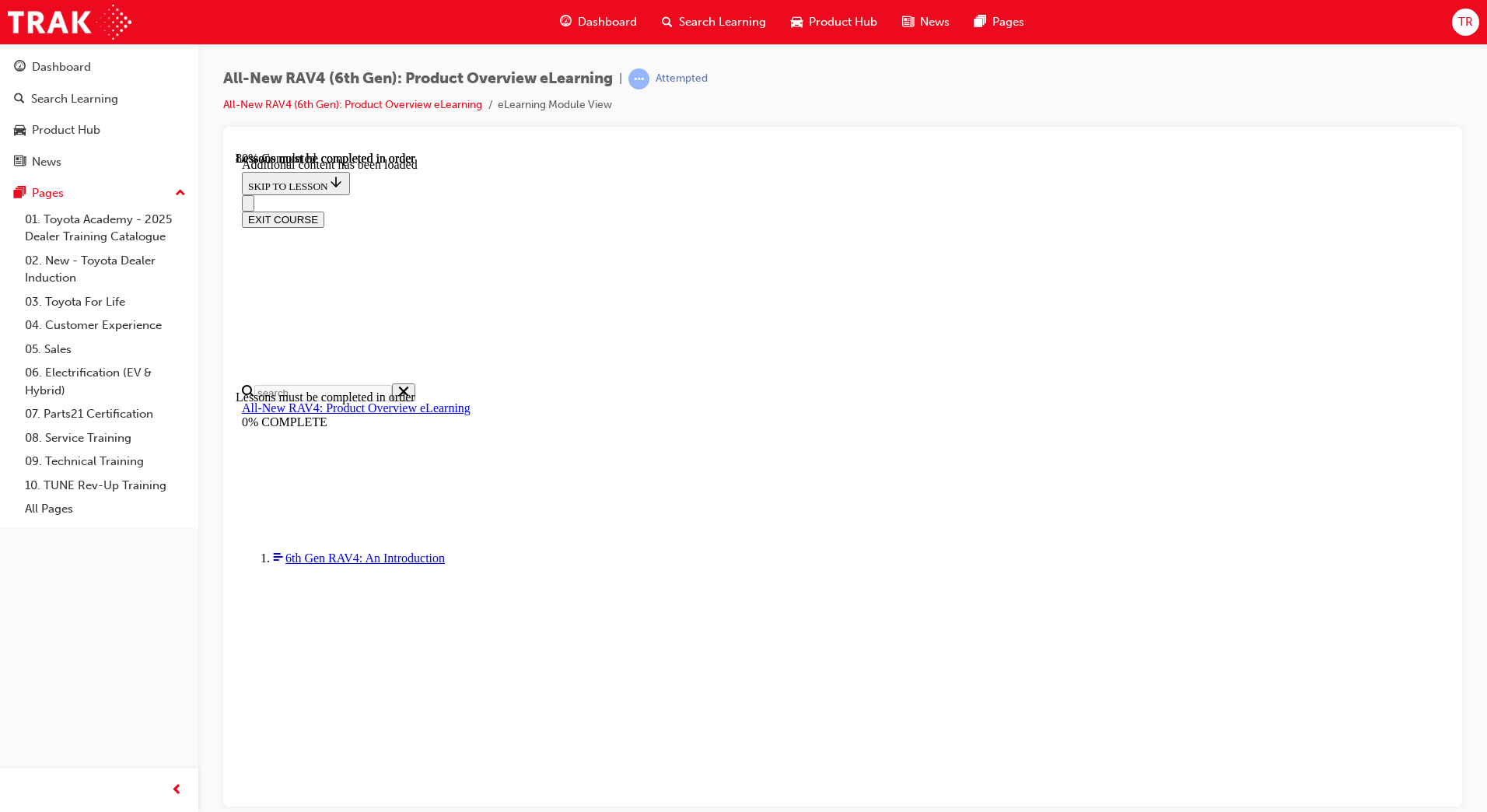
drag, startPoint x: 948, startPoint y: 605, endPoint x: 962, endPoint y: 605, distance: 14.0
drag, startPoint x: 997, startPoint y: 606, endPoint x: 1022, endPoint y: 605, distance: 25.0
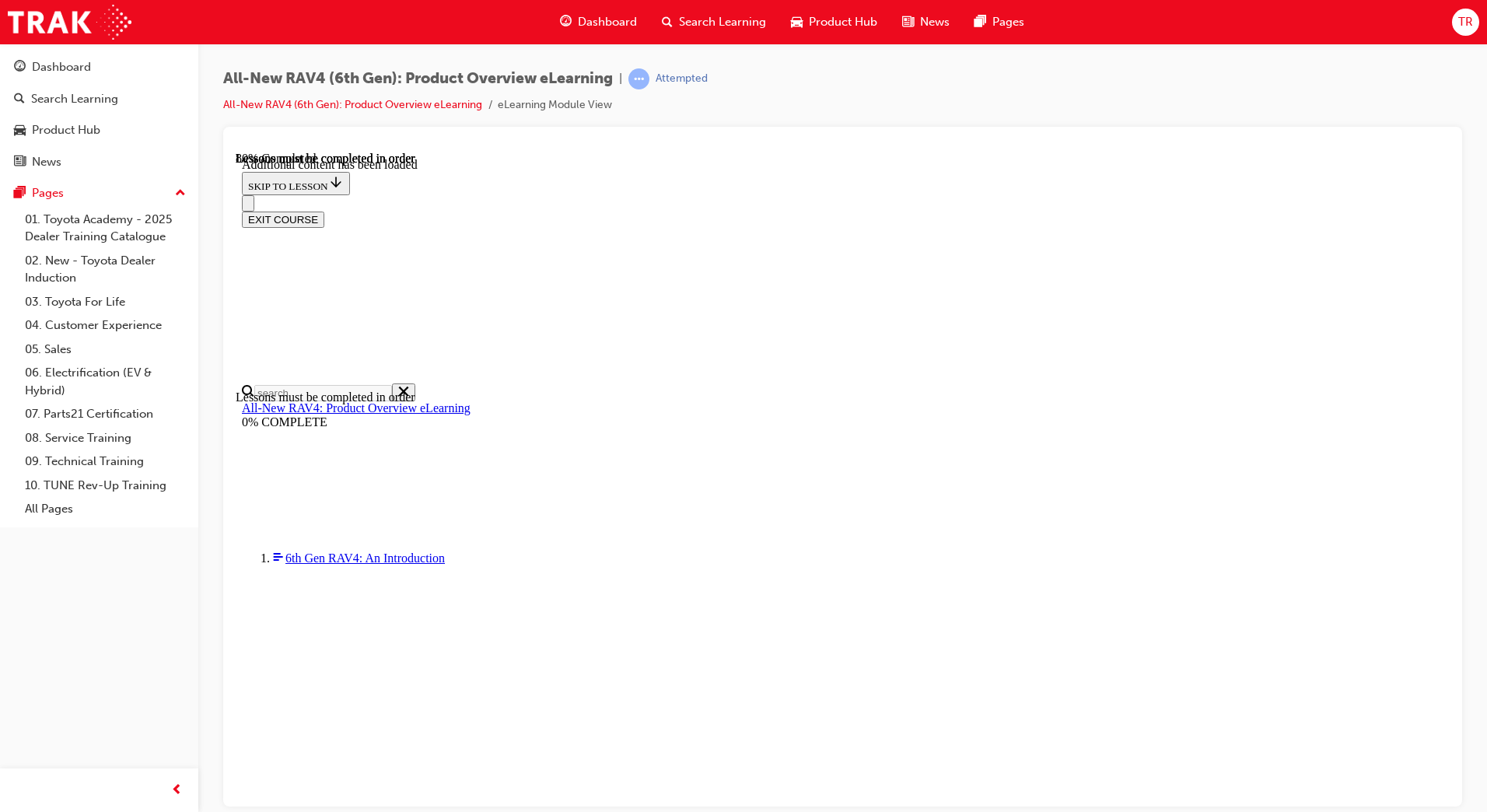
drag, startPoint x: 1032, startPoint y: 605, endPoint x: 1045, endPoint y: 605, distance: 13.0
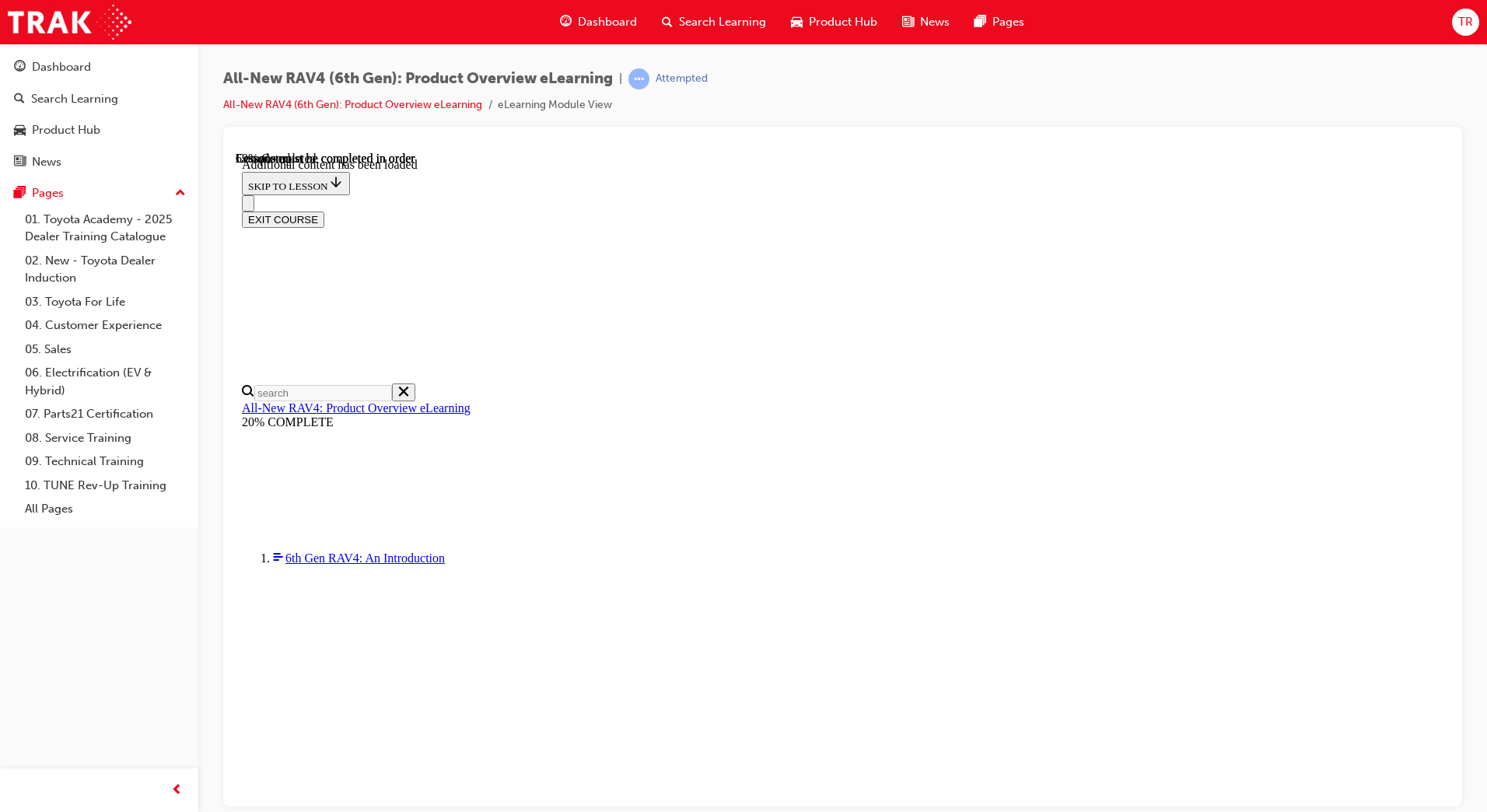
drag, startPoint x: 694, startPoint y: 355, endPoint x: 800, endPoint y: 354, distance: 106.0
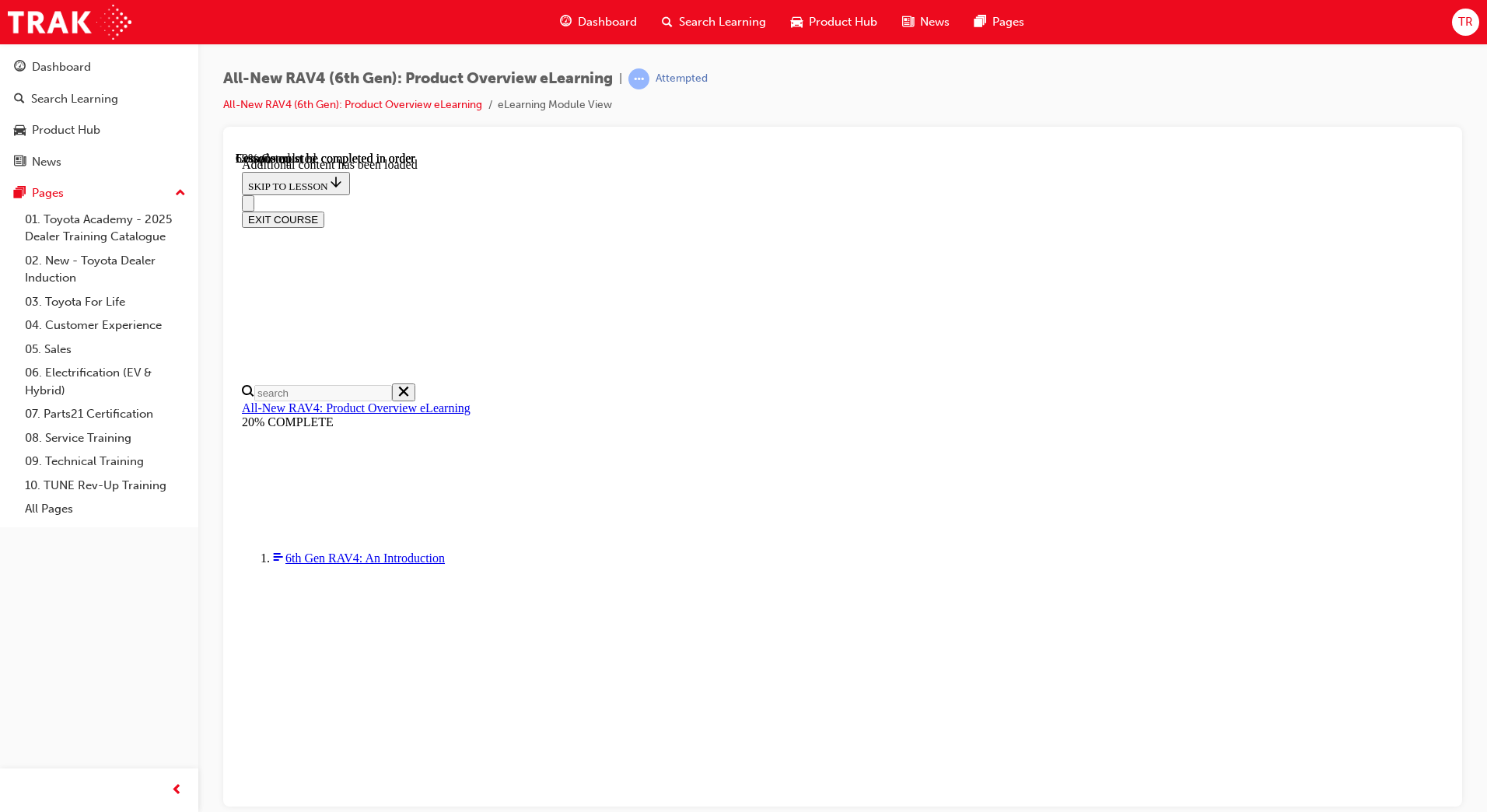
drag, startPoint x: 866, startPoint y: 364, endPoint x: 936, endPoint y: 366, distance: 70.0
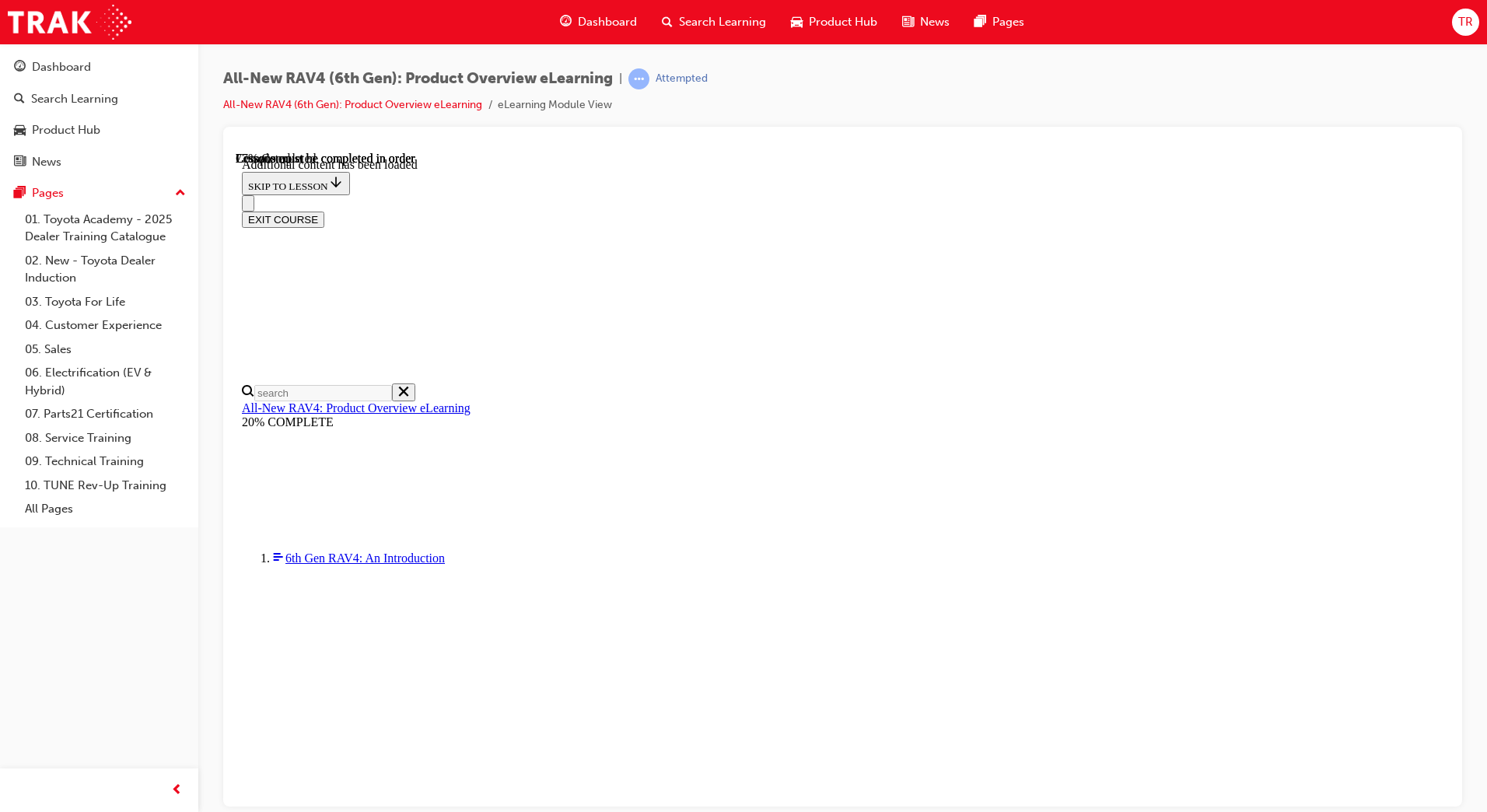
scroll to position [2392, 0]
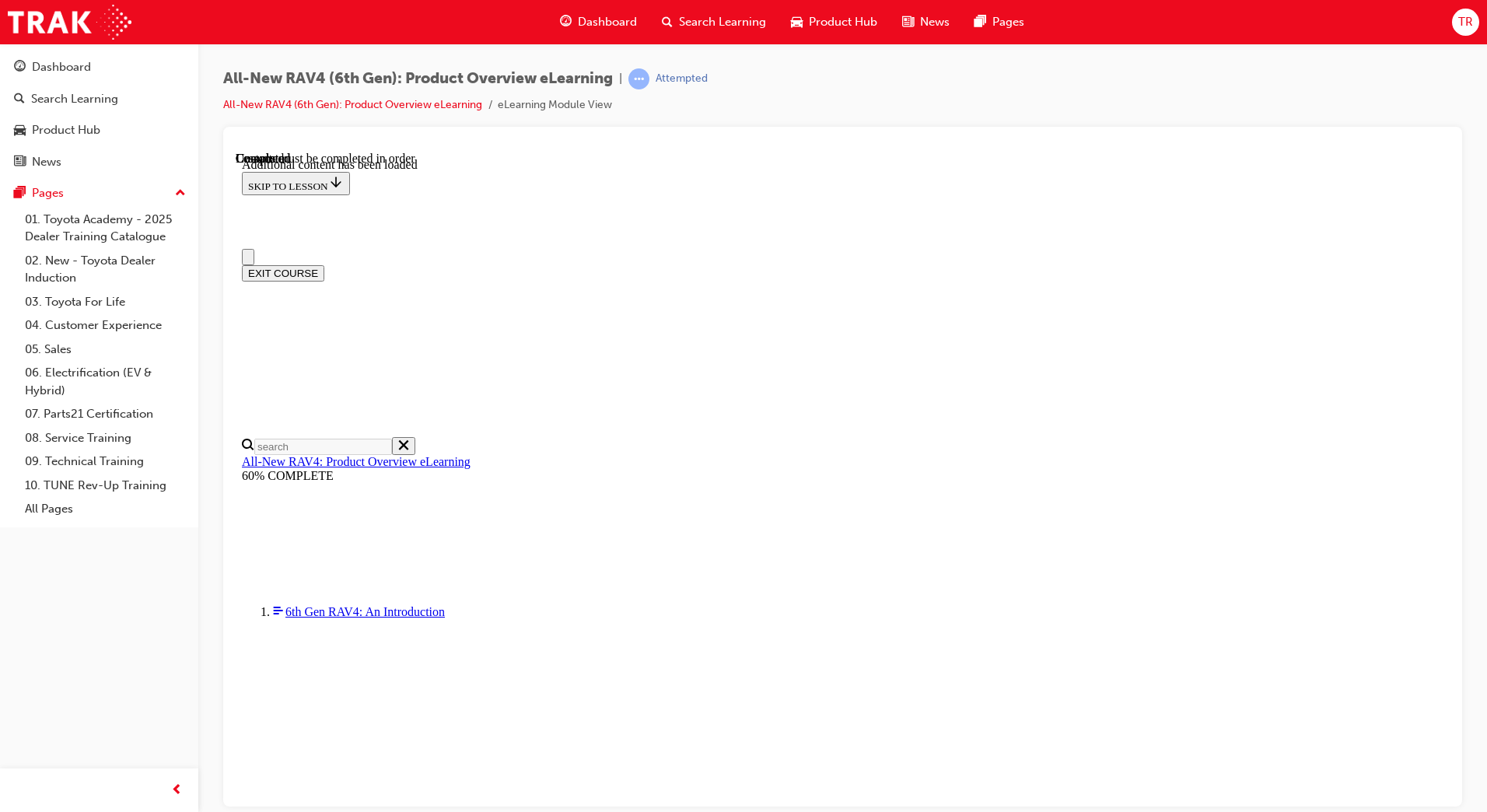
scroll to position [0, 0]
